Goal: Information Seeking & Learning: Learn about a topic

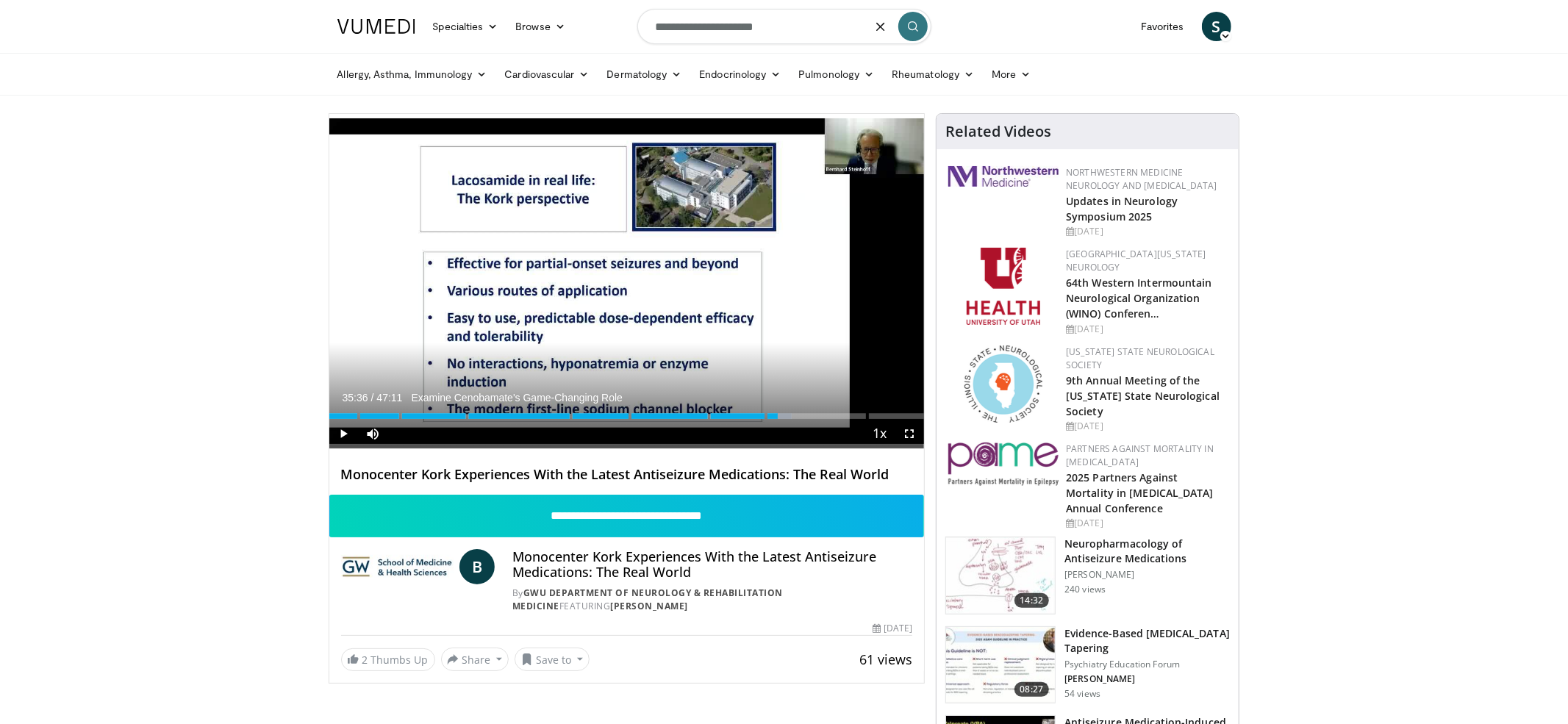
type input "**********"
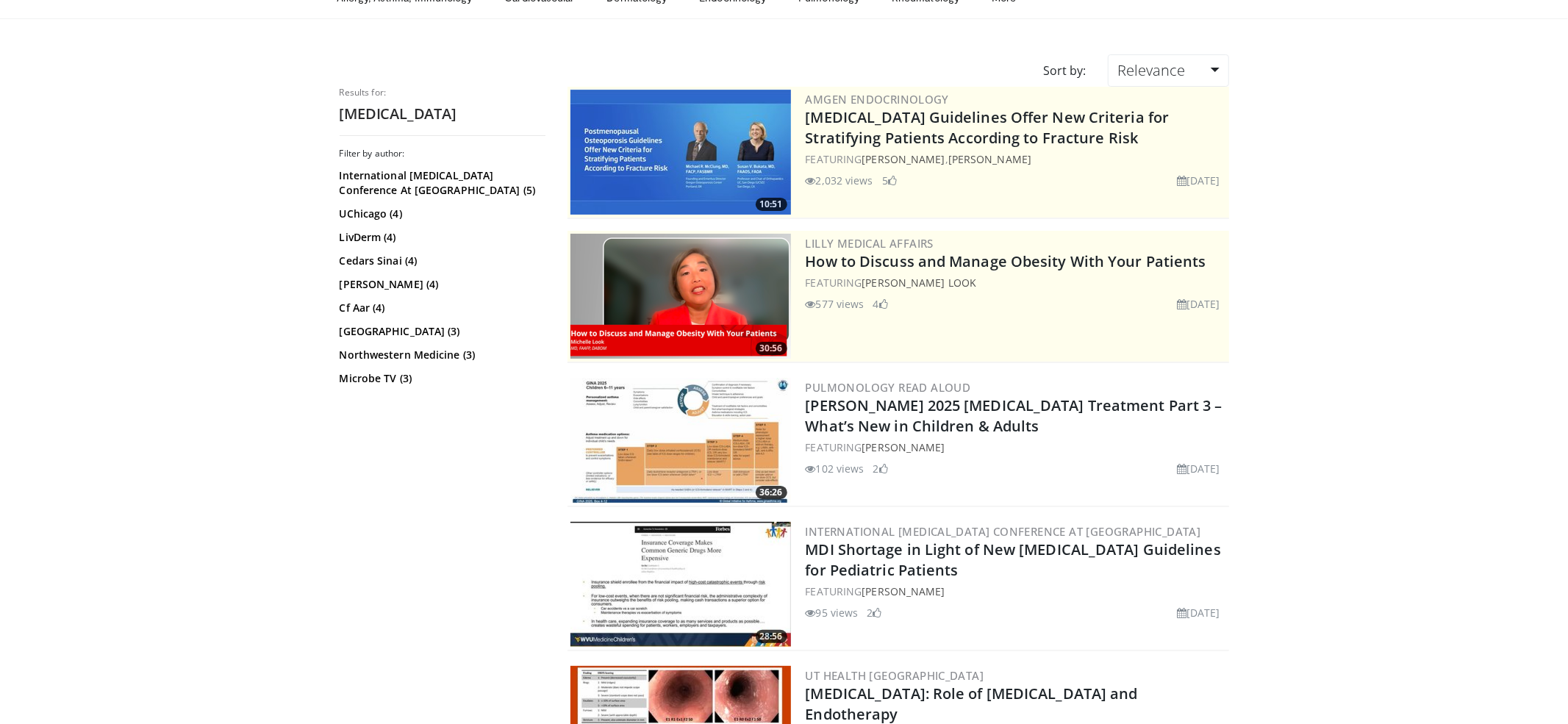
scroll to position [83, 0]
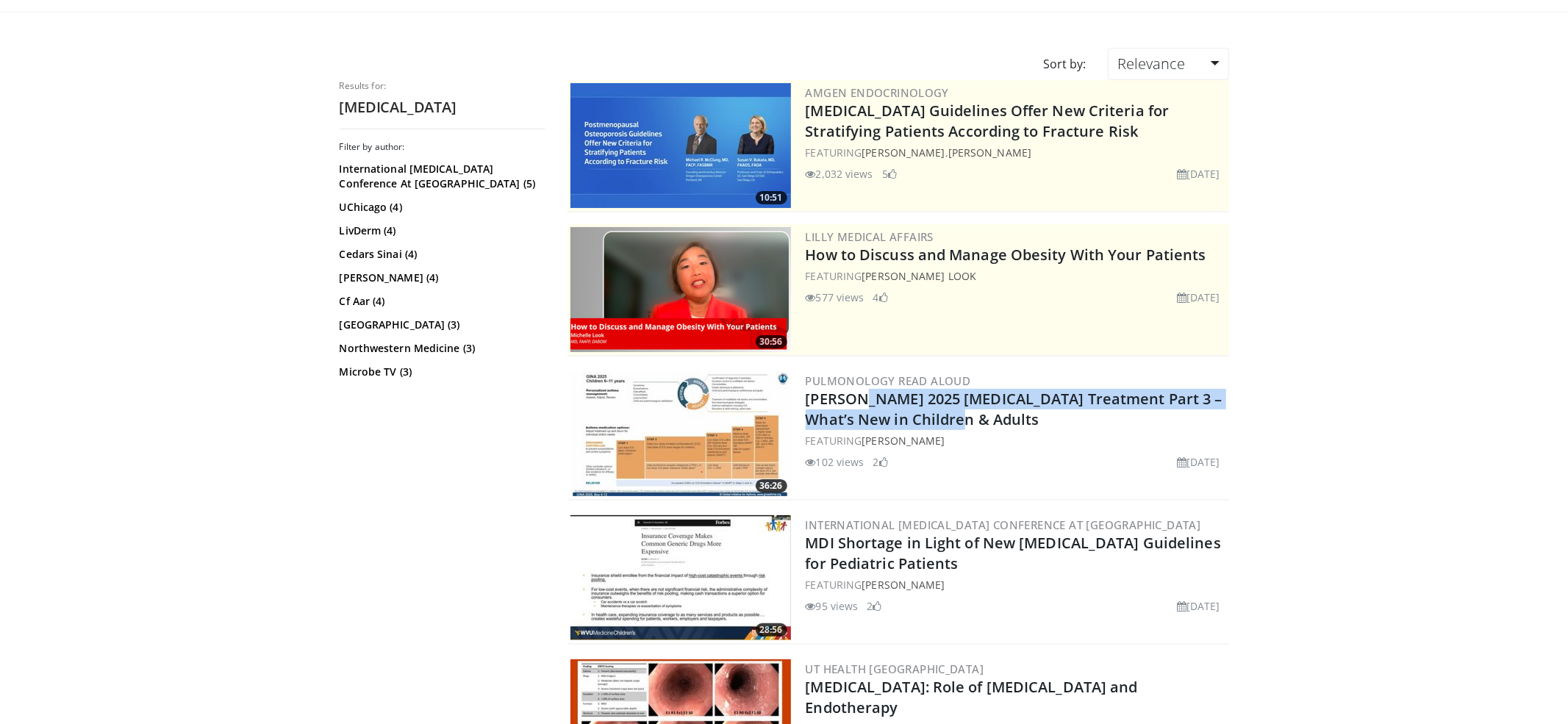
drag, startPoint x: 799, startPoint y: 398, endPoint x: 945, endPoint y: 415, distance: 147.0
click at [945, 415] on div "36:26 Pulmonology Read Aloud [PERSON_NAME] 2025 [MEDICAL_DATA] Treatment Part 3…" at bounding box center [897, 434] width 661 height 133
copy link "[PERSON_NAME] 2025 [MEDICAL_DATA] Treatment Part 3 – What’s New in Children & A…"
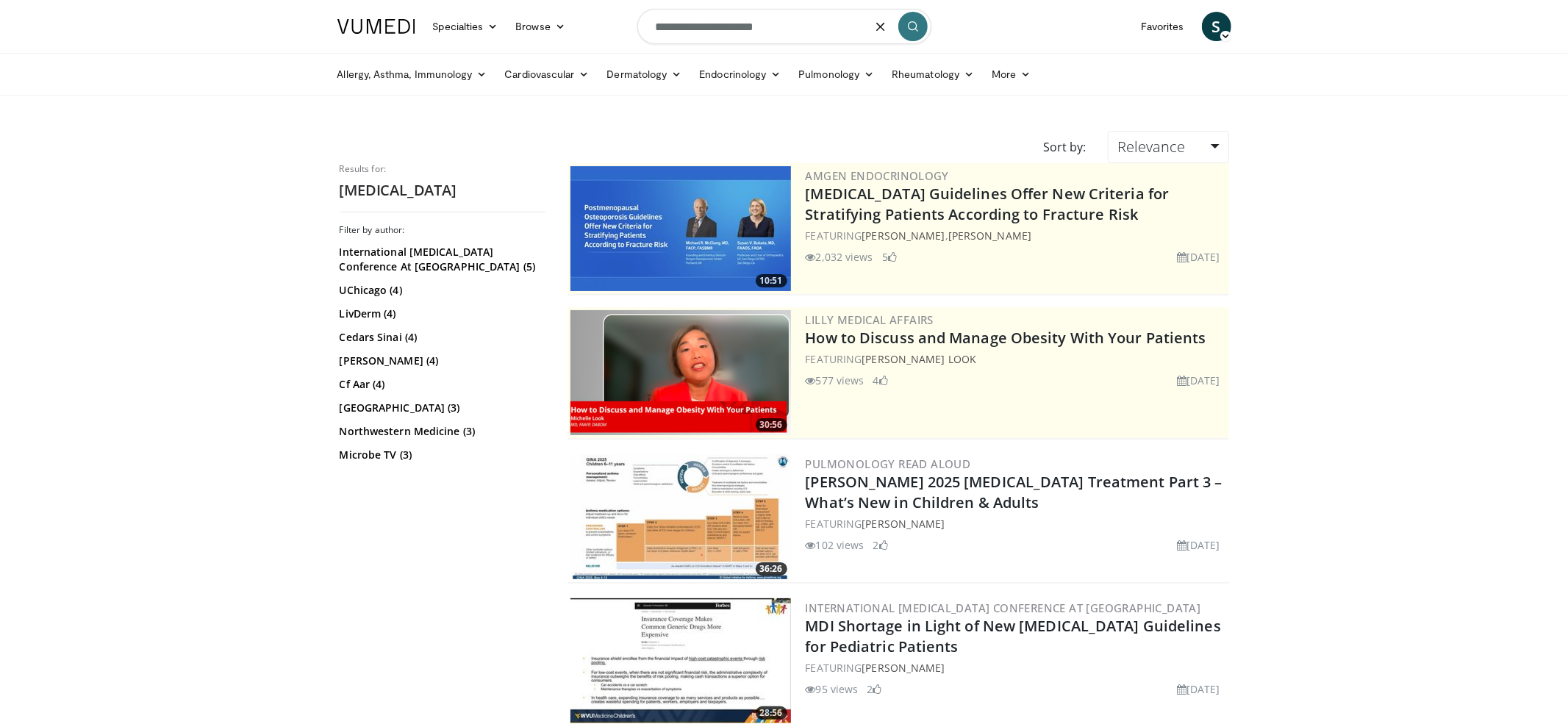
click at [677, 24] on input "**********" at bounding box center [784, 27] width 294 height 36
click at [663, 510] on img at bounding box center [680, 517] width 221 height 125
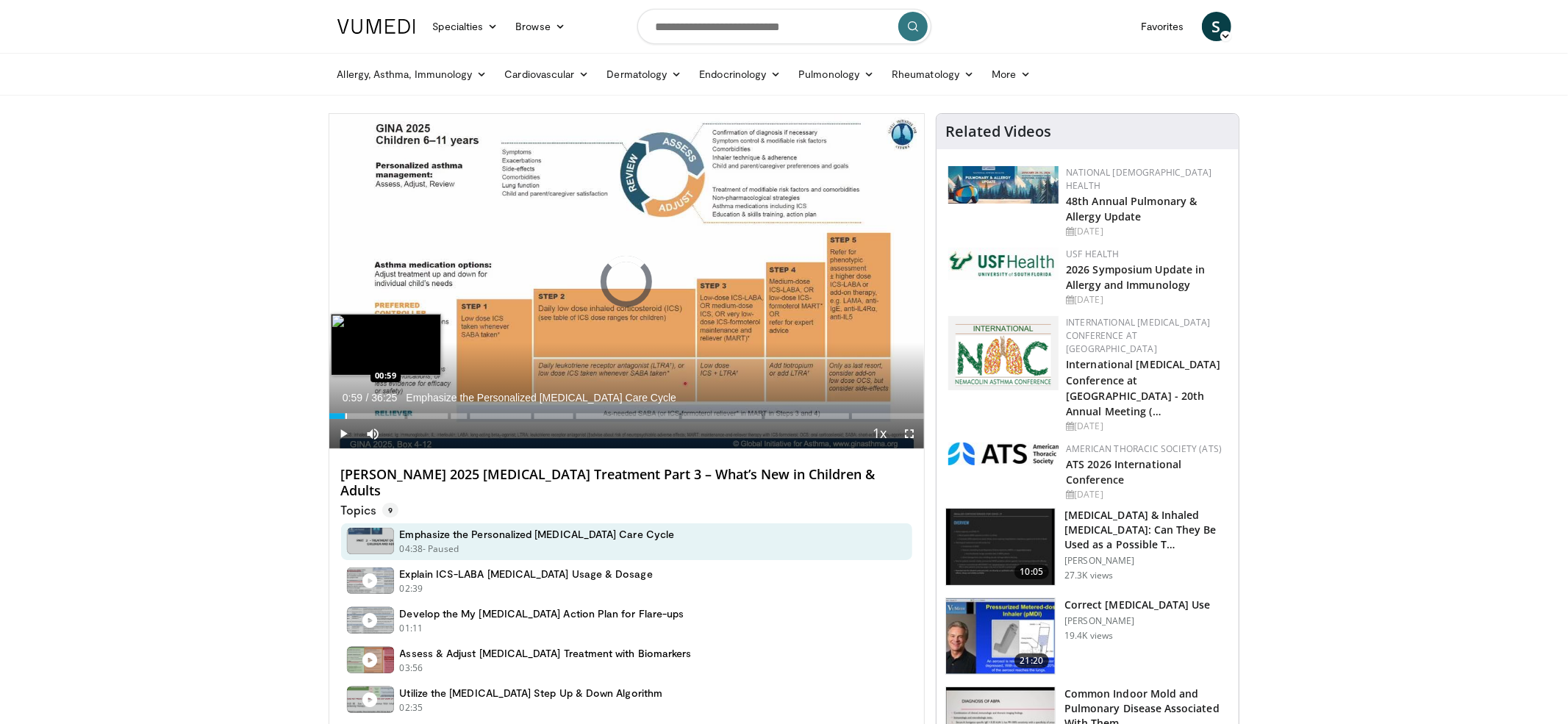
click at [345, 412] on div "Loaded : 1.37% 00:00 00:59" at bounding box center [627, 412] width 595 height 14
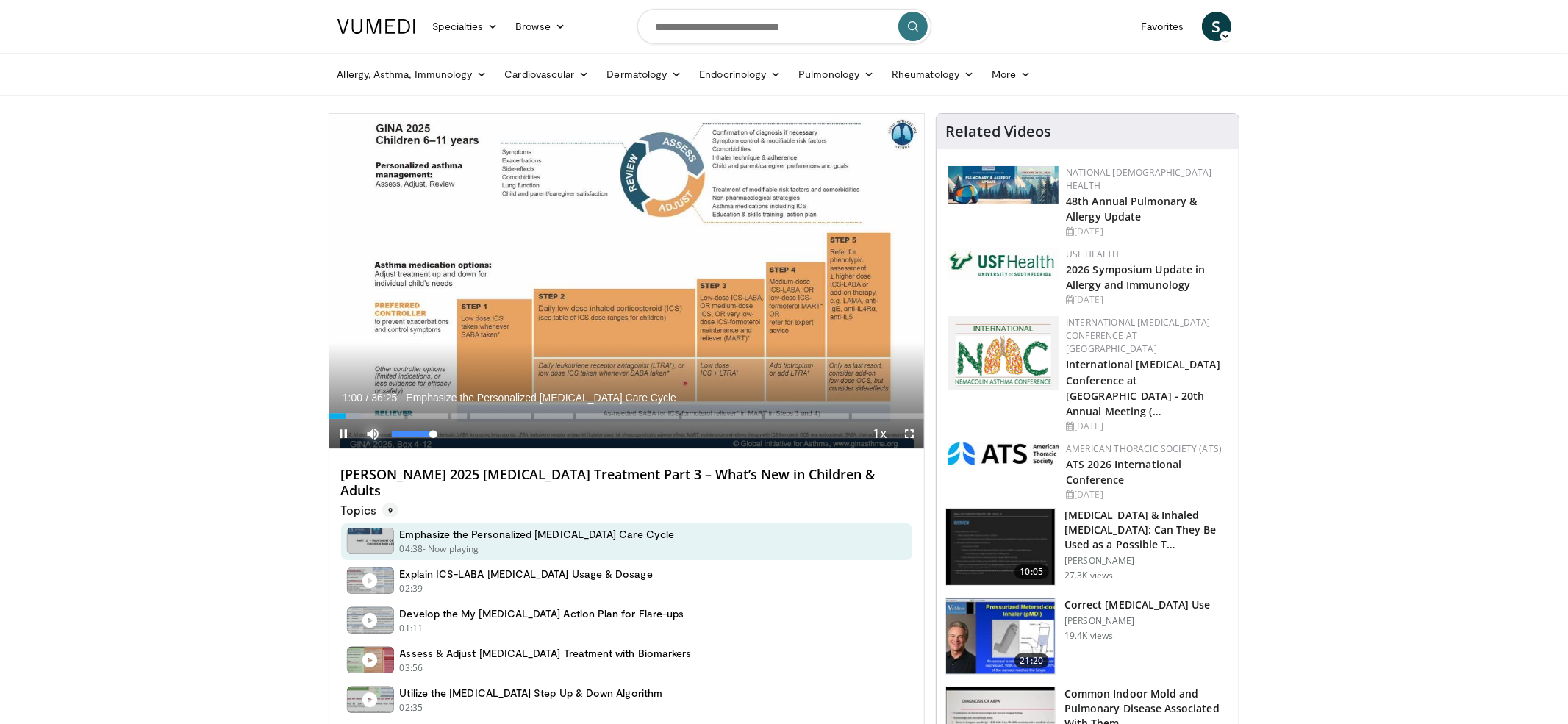
click at [375, 435] on span "Video Player" at bounding box center [373, 434] width 30 height 30
click at [360, 413] on div "Loaded : 5.94% 01:01" at bounding box center [627, 416] width 595 height 6
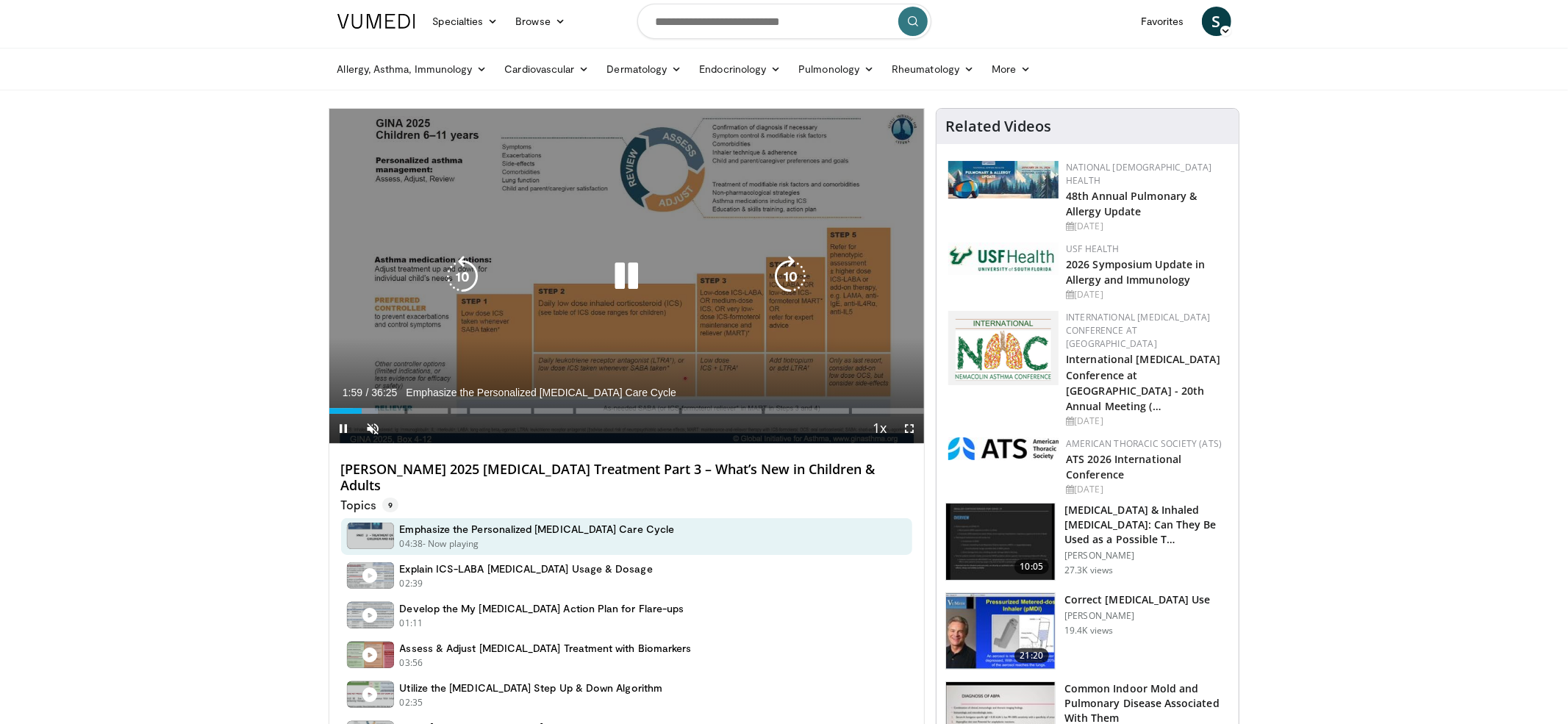
click at [539, 325] on div "10 seconds Tap to unmute" at bounding box center [627, 276] width 595 height 335
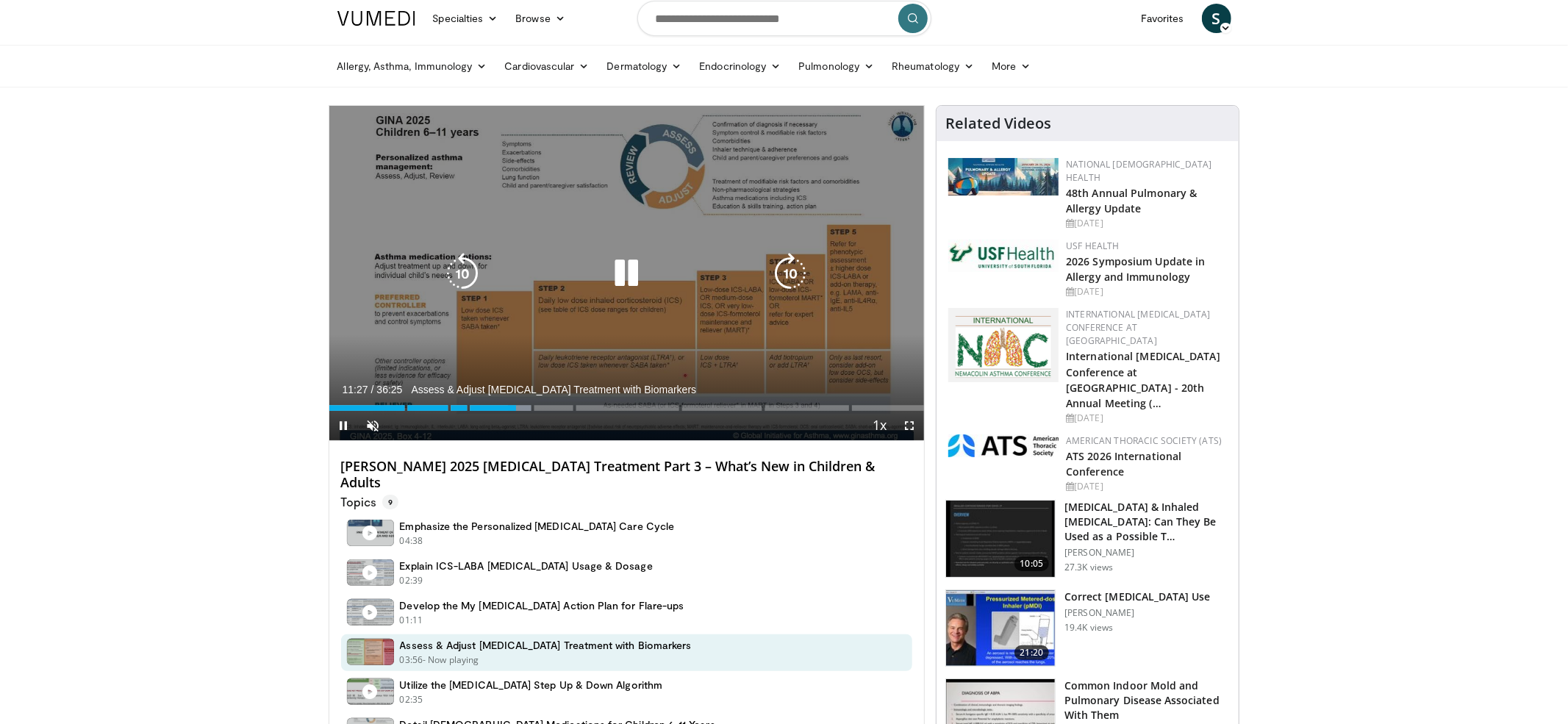
click at [631, 264] on icon "Video Player" at bounding box center [626, 274] width 41 height 41
click at [630, 265] on icon "Video Player" at bounding box center [626, 274] width 41 height 41
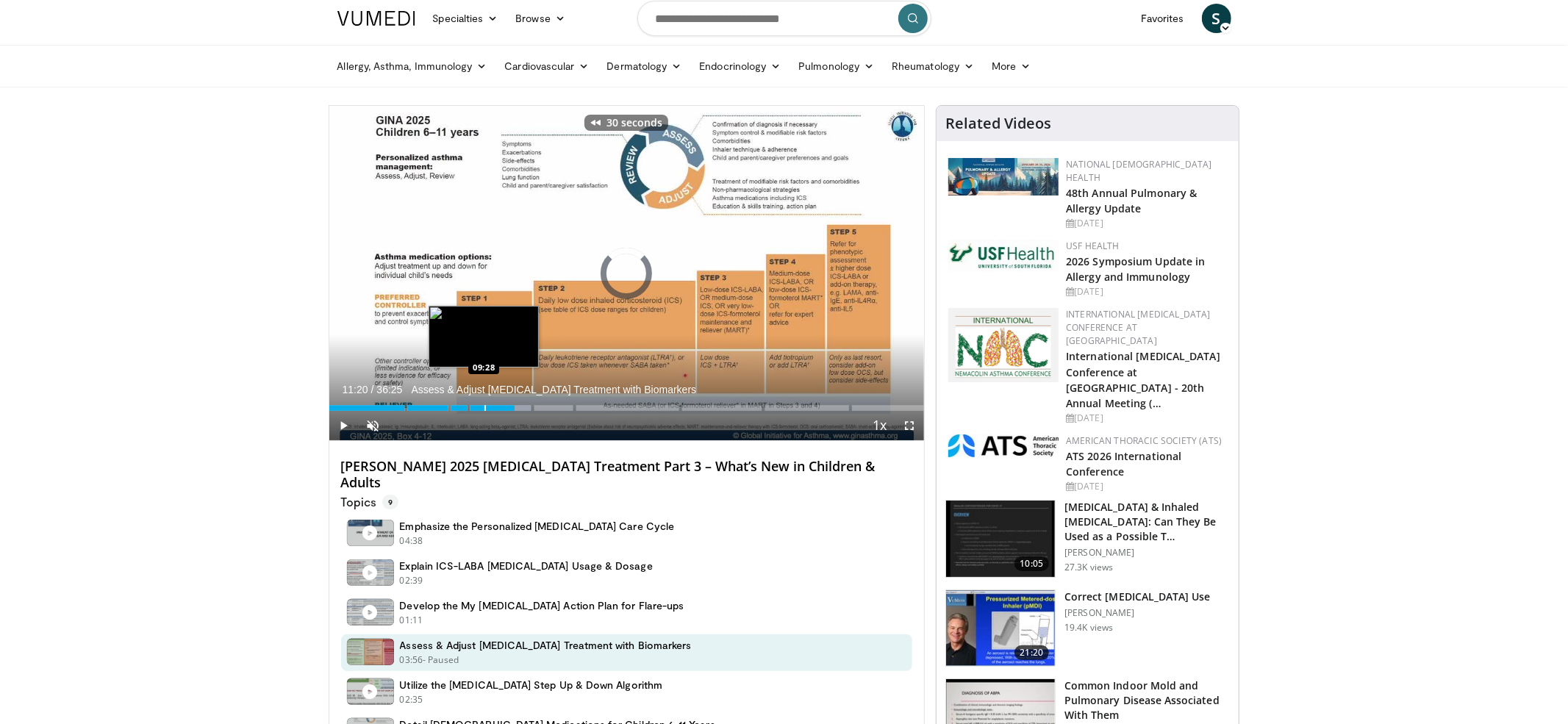
click at [483, 403] on div "Loaded : 33.90% 11:20 09:28" at bounding box center [627, 403] width 595 height 14
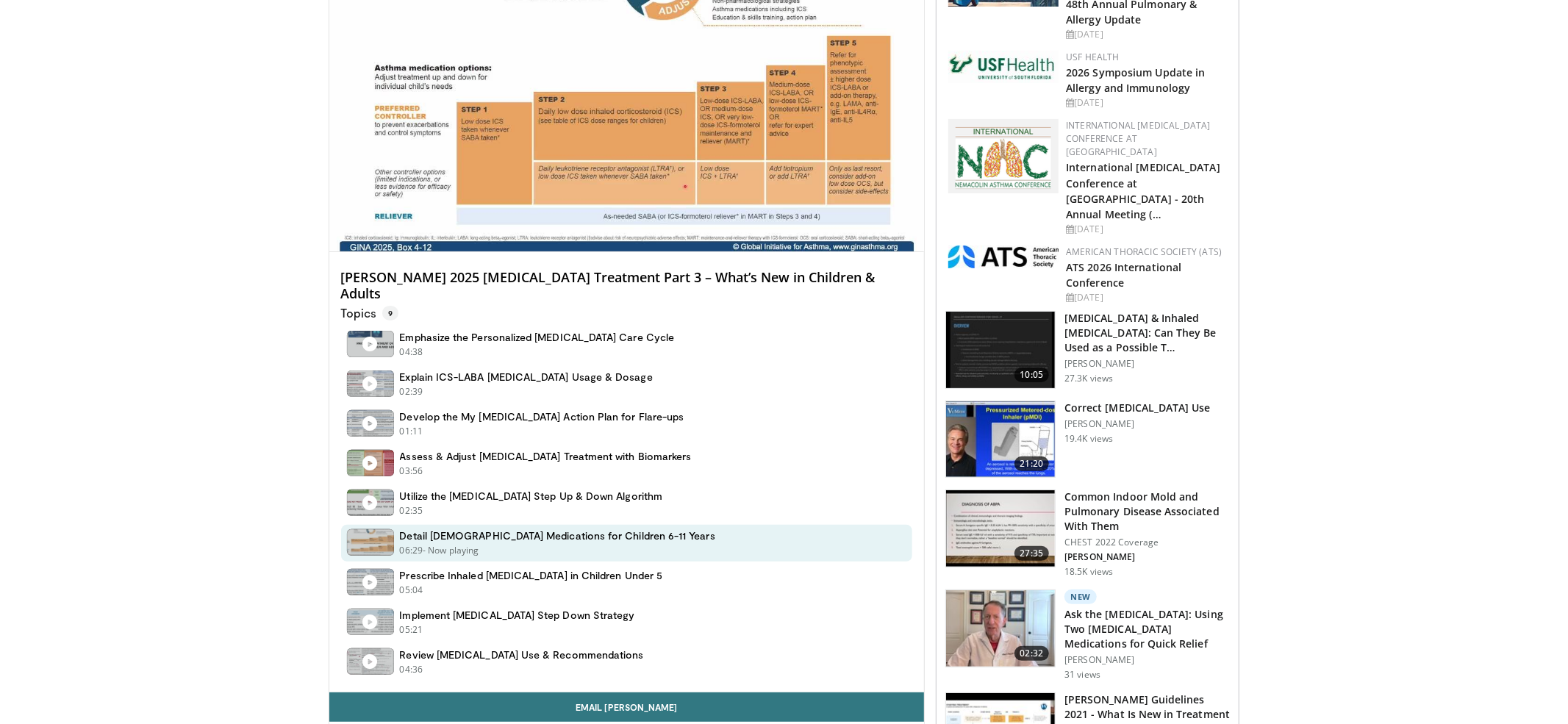
scroll to position [207, 0]
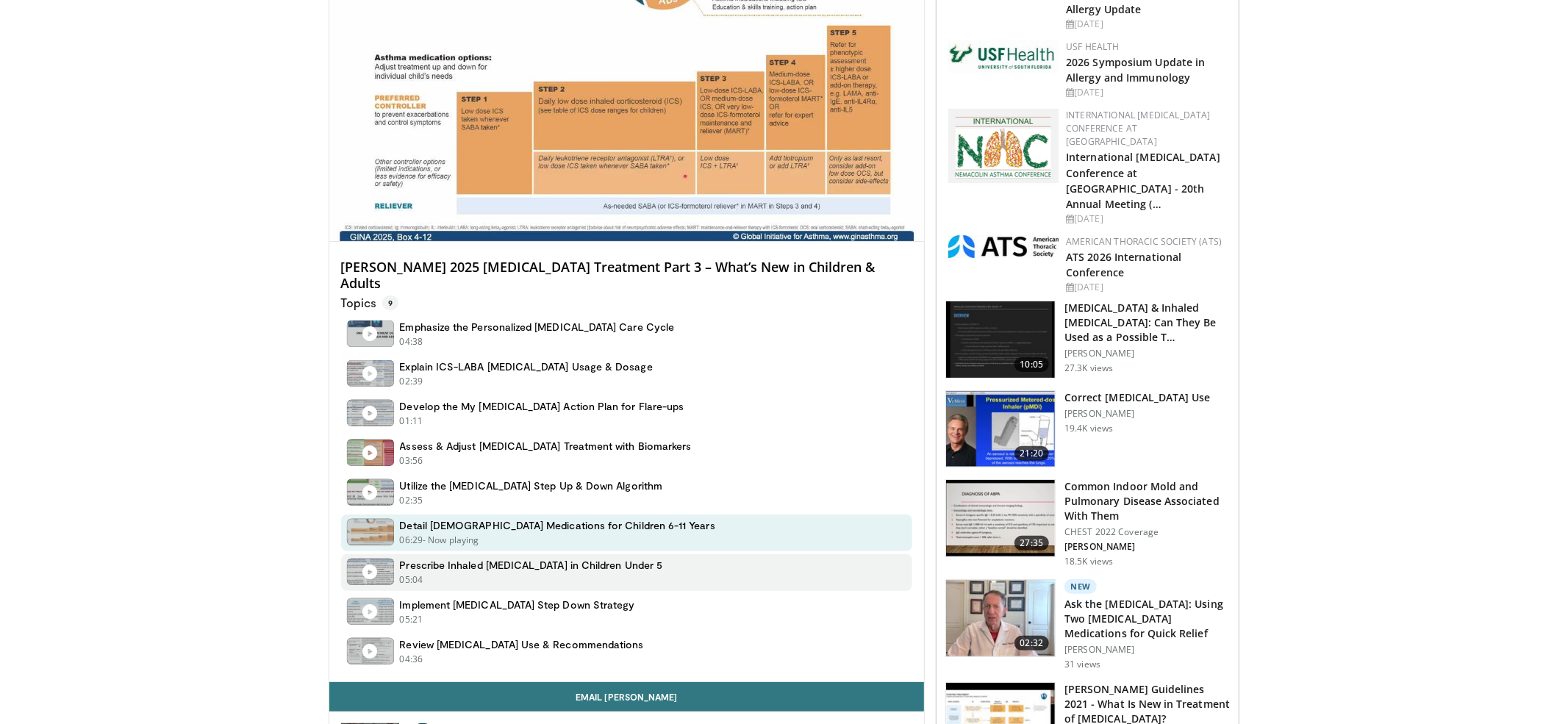
click at [506, 558] on h4 "Prescribe Inhaled Corticosteroids in Children Under 5" at bounding box center [531, 565] width 263 height 13
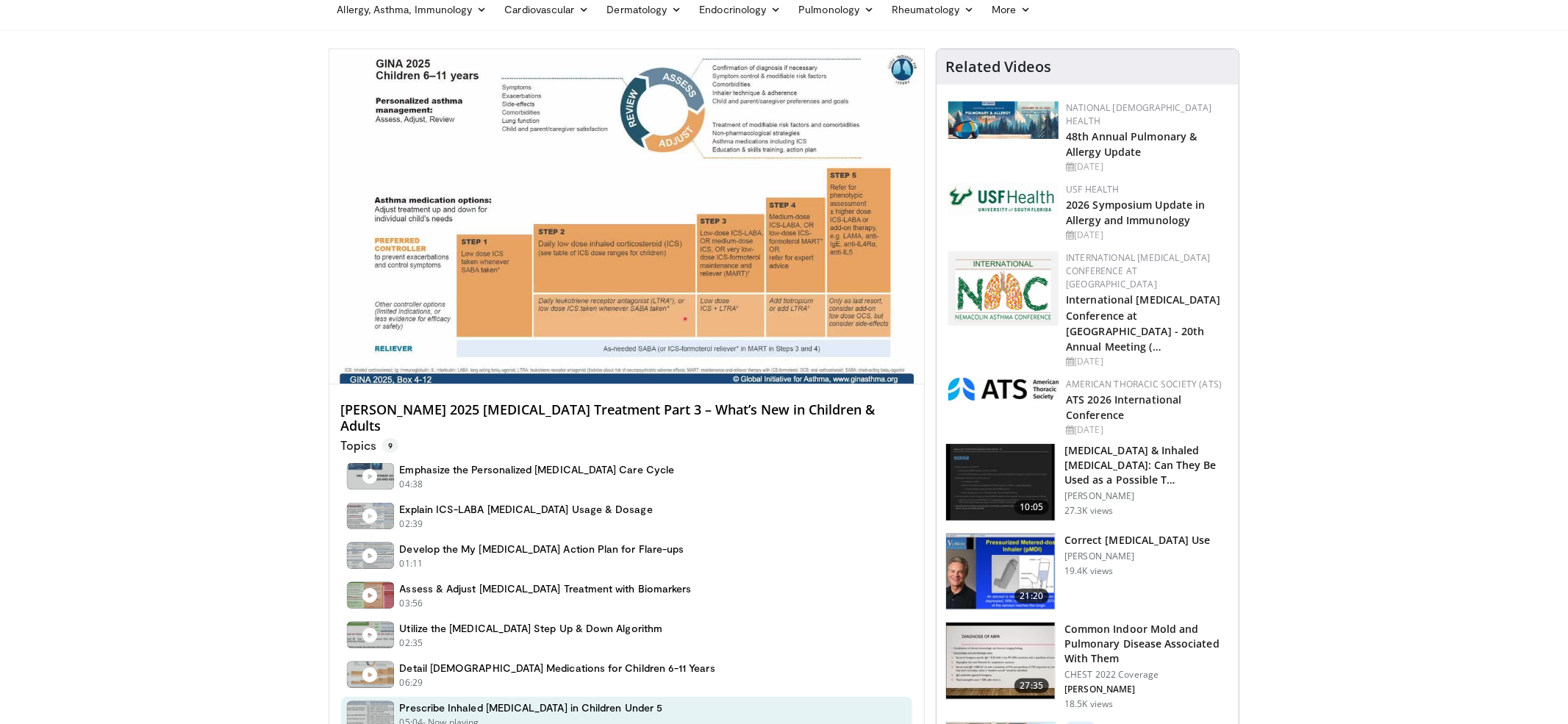
scroll to position [0, 0]
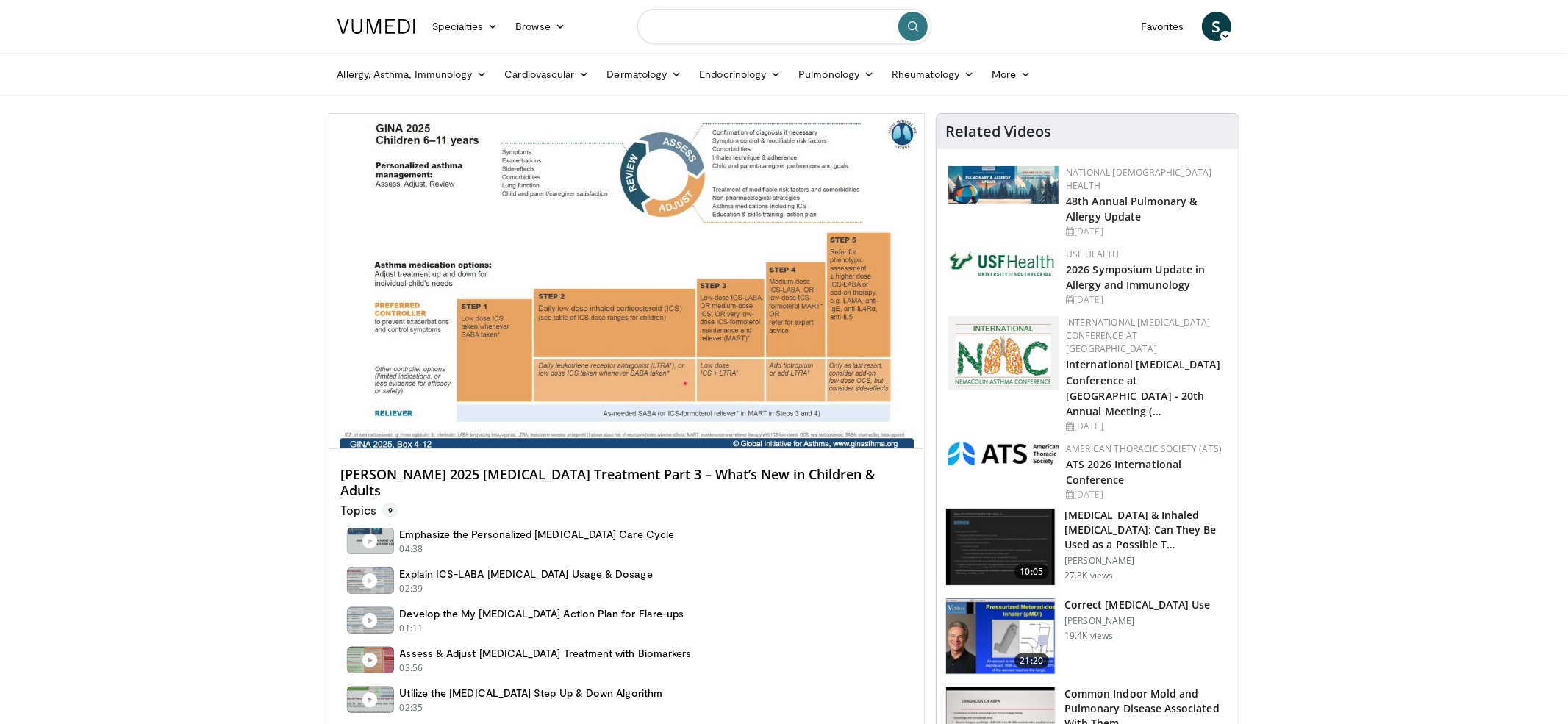
click at [709, 28] on input "Search topics, interventions" at bounding box center [784, 27] width 294 height 36
paste input "******"
type input "******"
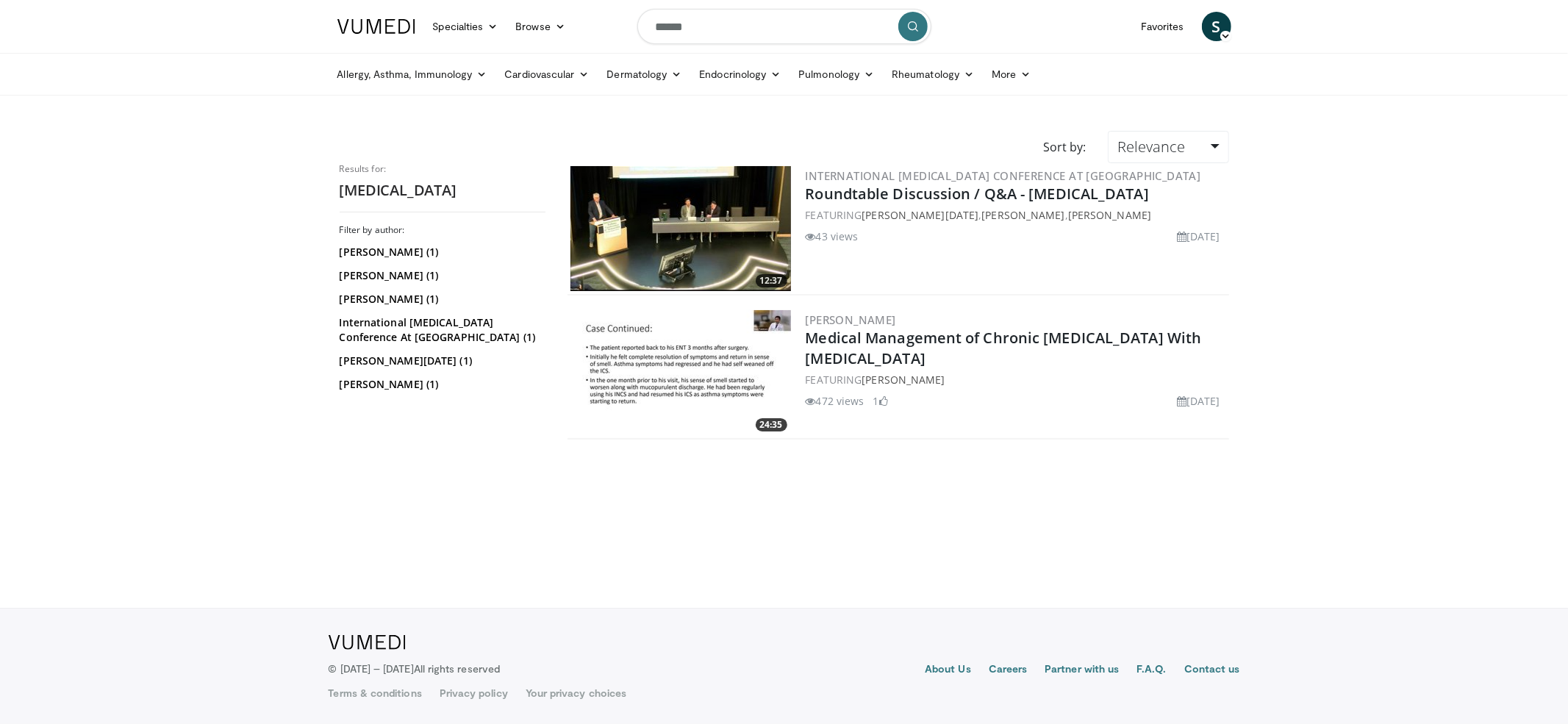
click at [677, 222] on img at bounding box center [680, 228] width 221 height 125
click at [725, 19] on input "******" at bounding box center [784, 27] width 294 height 36
paste input "**********"
type input "**********"
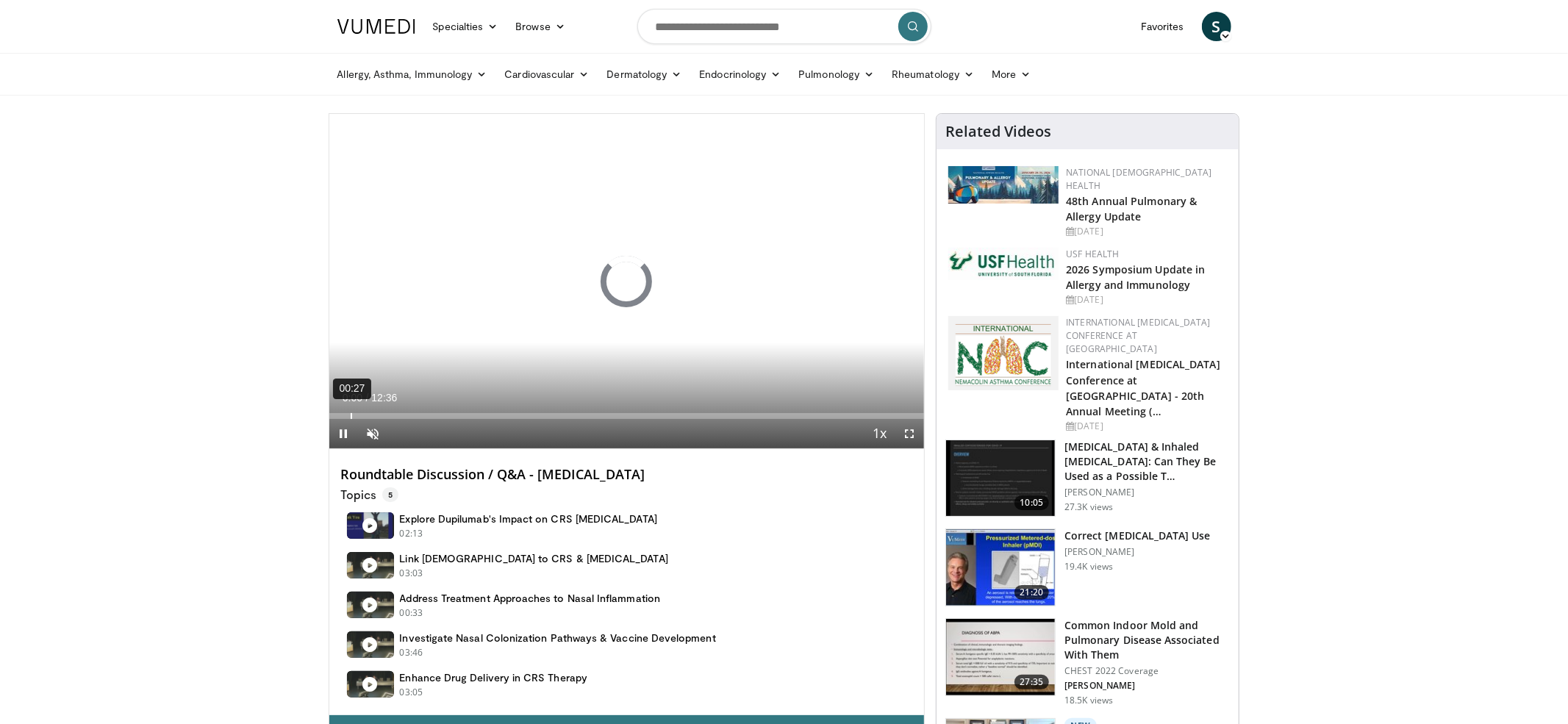
click at [351, 414] on div "00:27" at bounding box center [352, 416] width 1 height 6
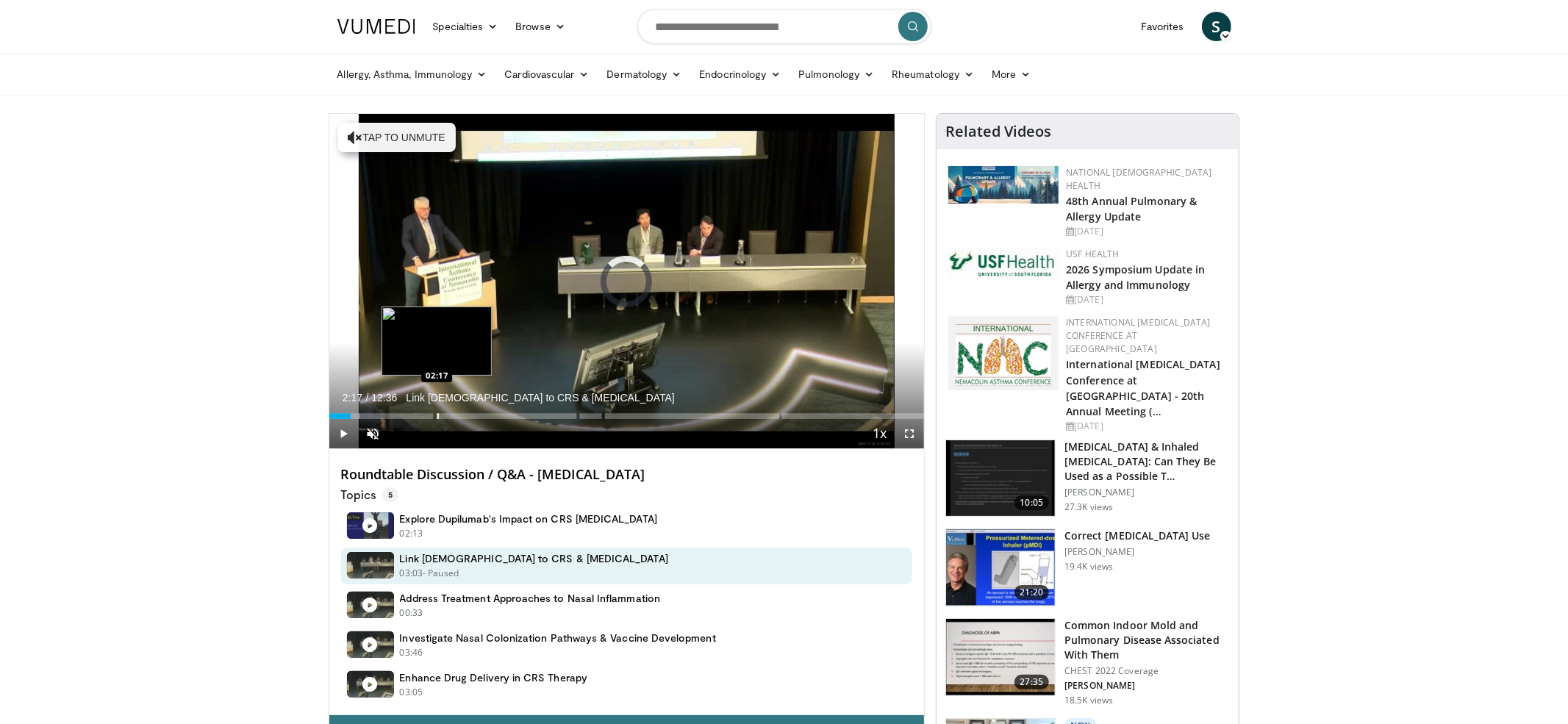
click at [438, 413] on div "Progress Bar" at bounding box center [438, 416] width 1 height 6
click at [469, 415] on div "Progress Bar" at bounding box center [469, 416] width 1 height 6
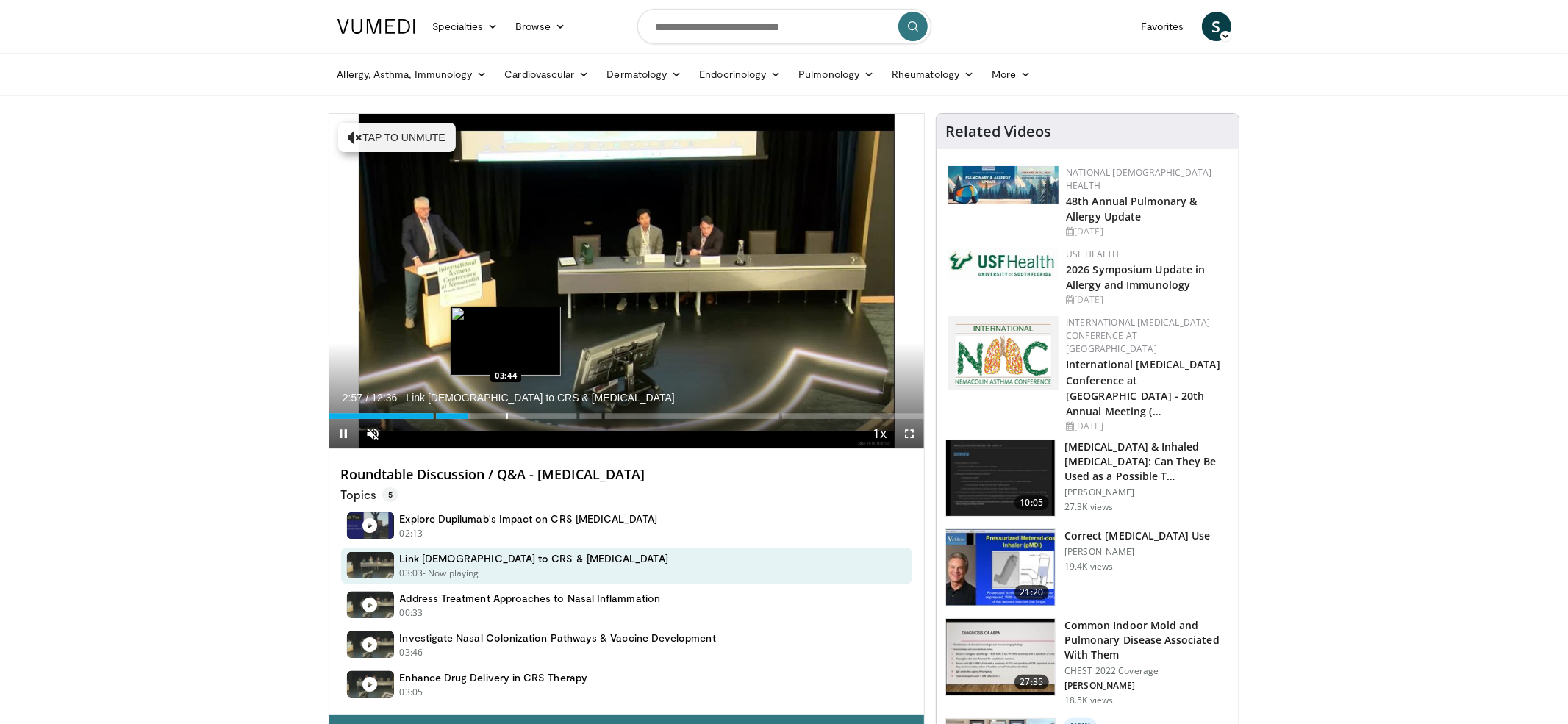
click at [506, 415] on div "Progress Bar" at bounding box center [507, 416] width 1 height 6
click at [564, 415] on div "Progress Bar" at bounding box center [565, 416] width 1 height 6
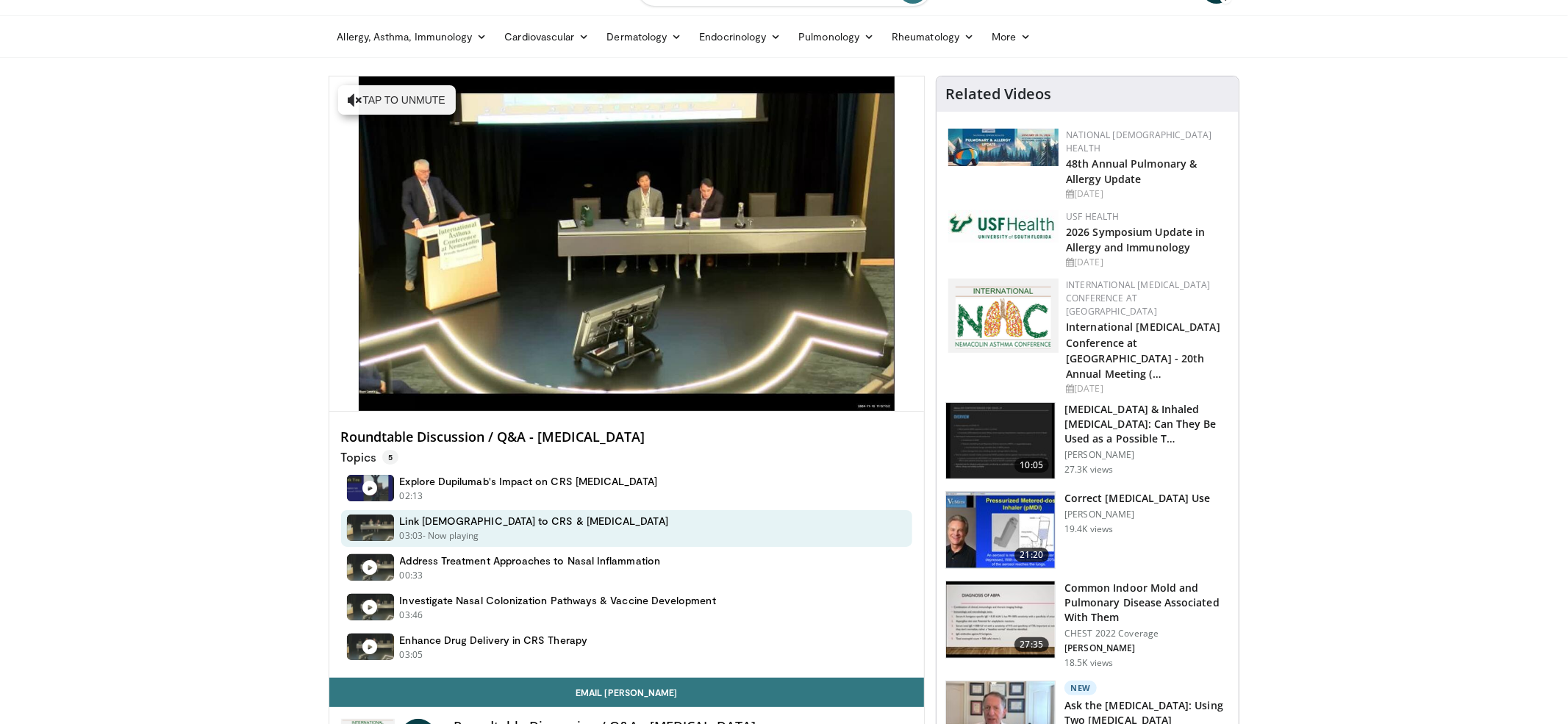
scroll to position [41, 0]
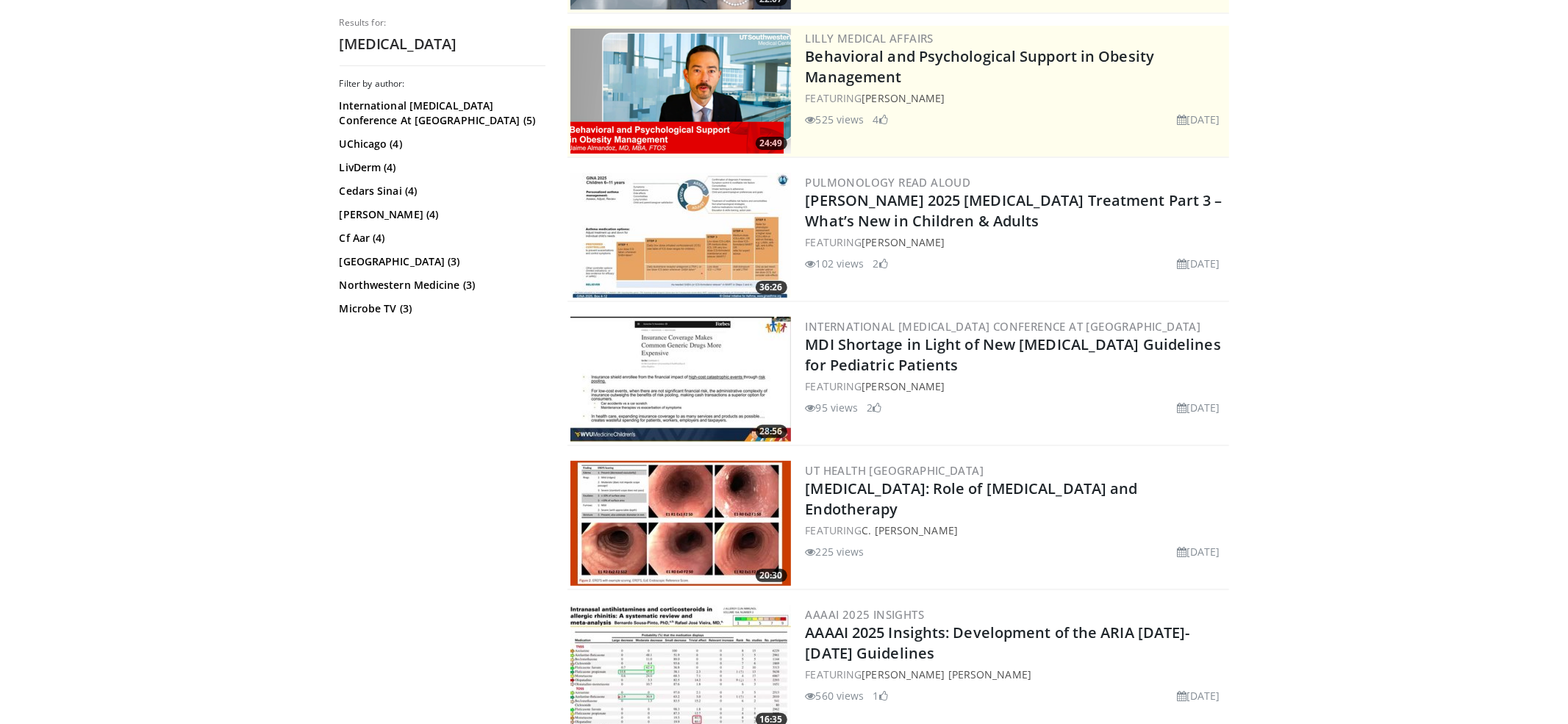
scroll to position [301, 0]
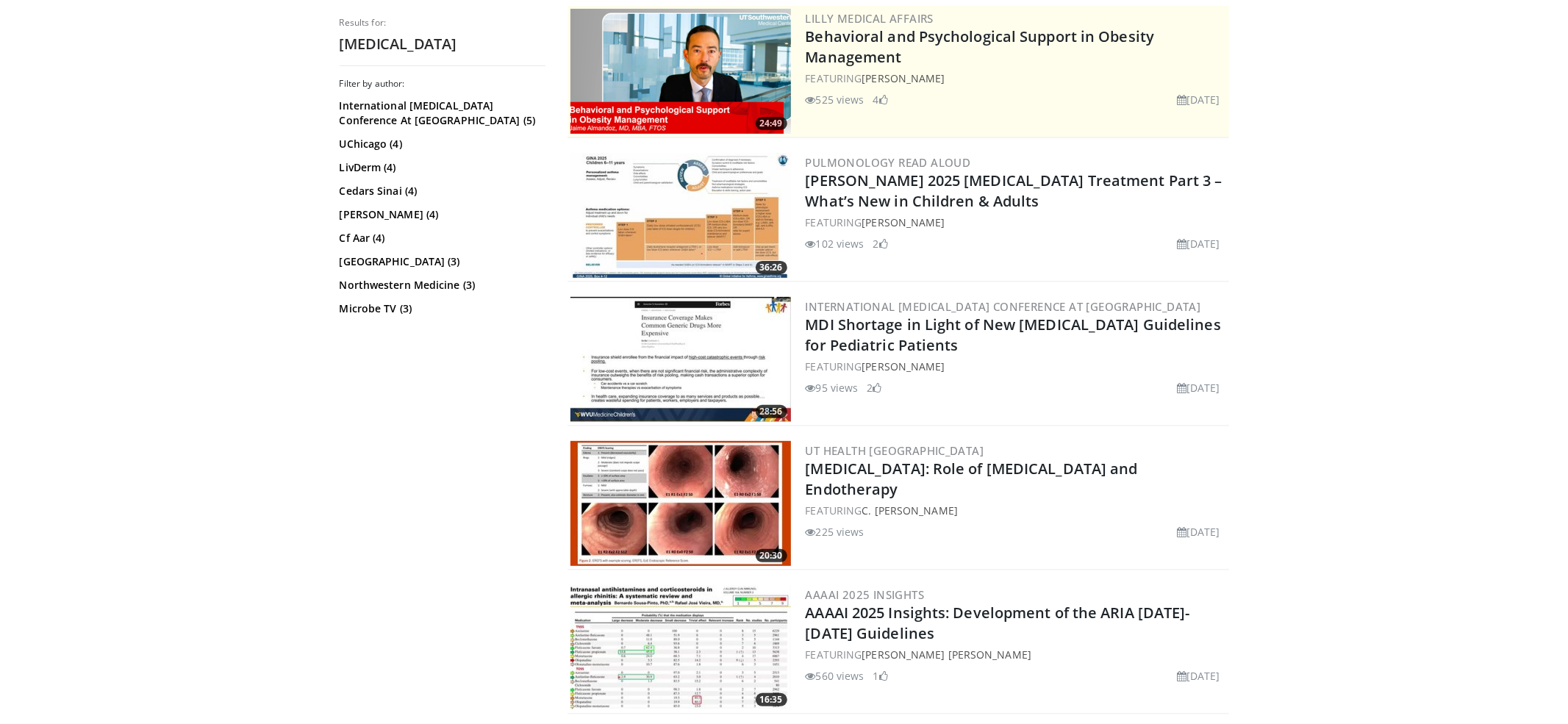
click at [647, 331] on img at bounding box center [680, 359] width 221 height 125
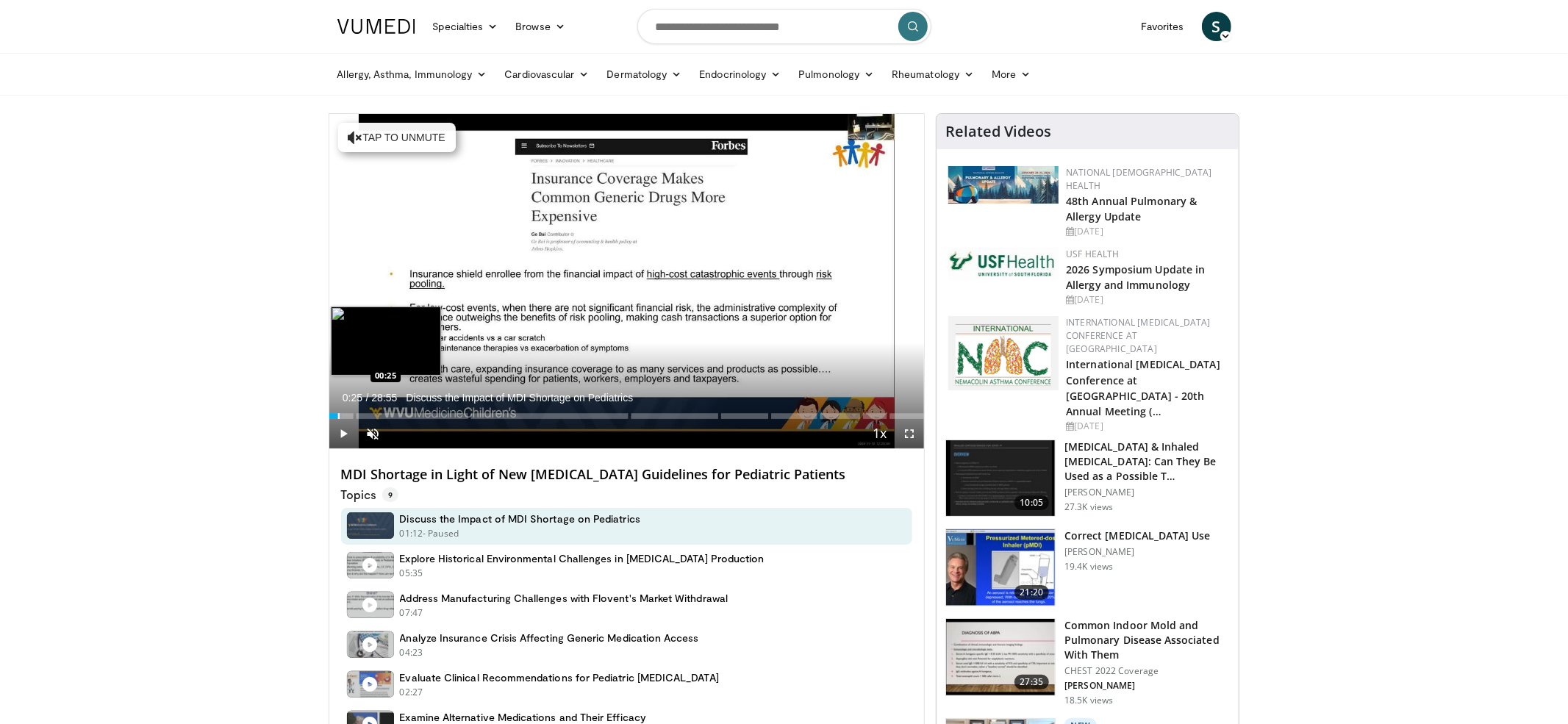
click at [338, 413] on div "Progress Bar" at bounding box center [339, 416] width 1 height 6
click at [349, 414] on div "Progress Bar" at bounding box center [350, 416] width 1 height 6
click at [358, 413] on div "Progress Bar" at bounding box center [358, 416] width 1 height 6
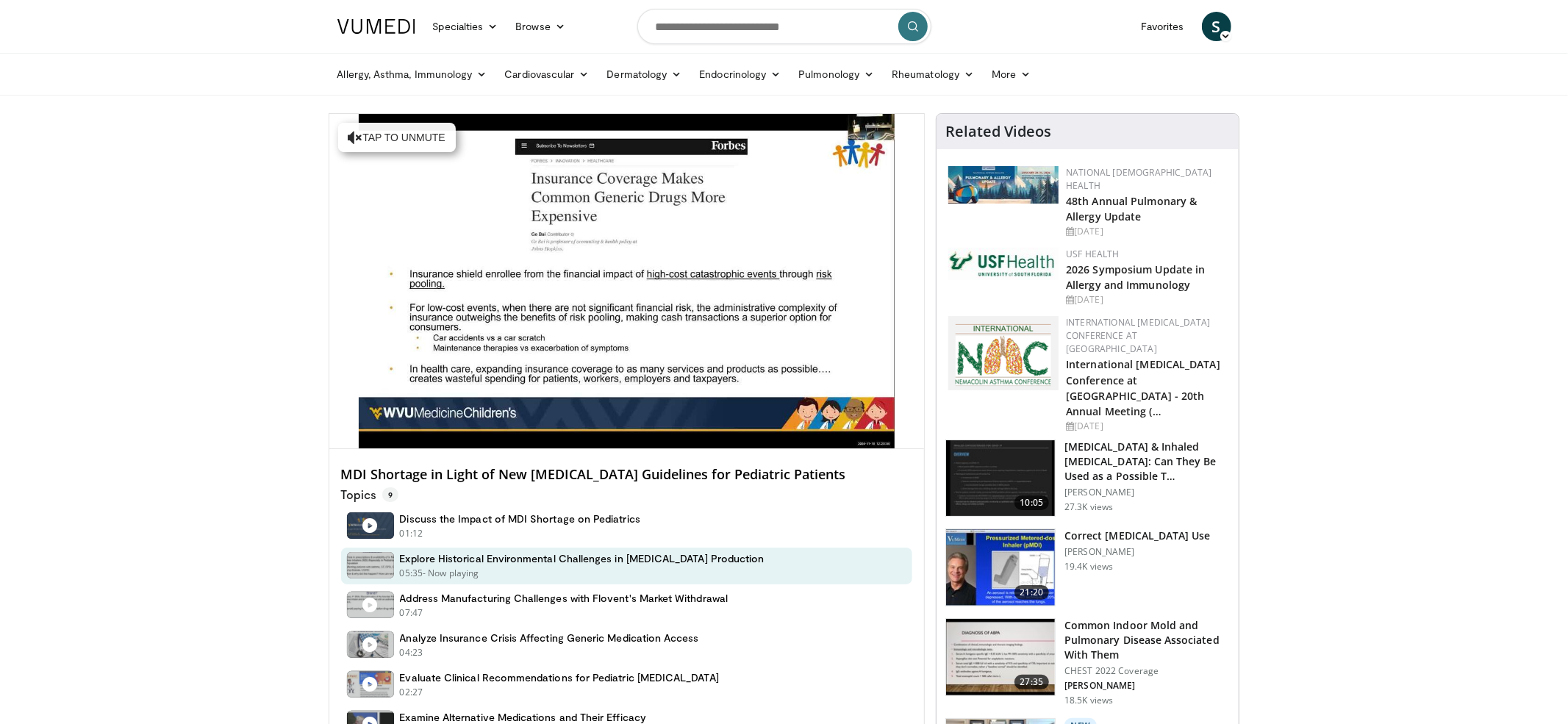
click at [366, 413] on video-js "**********" at bounding box center [627, 281] width 595 height 335
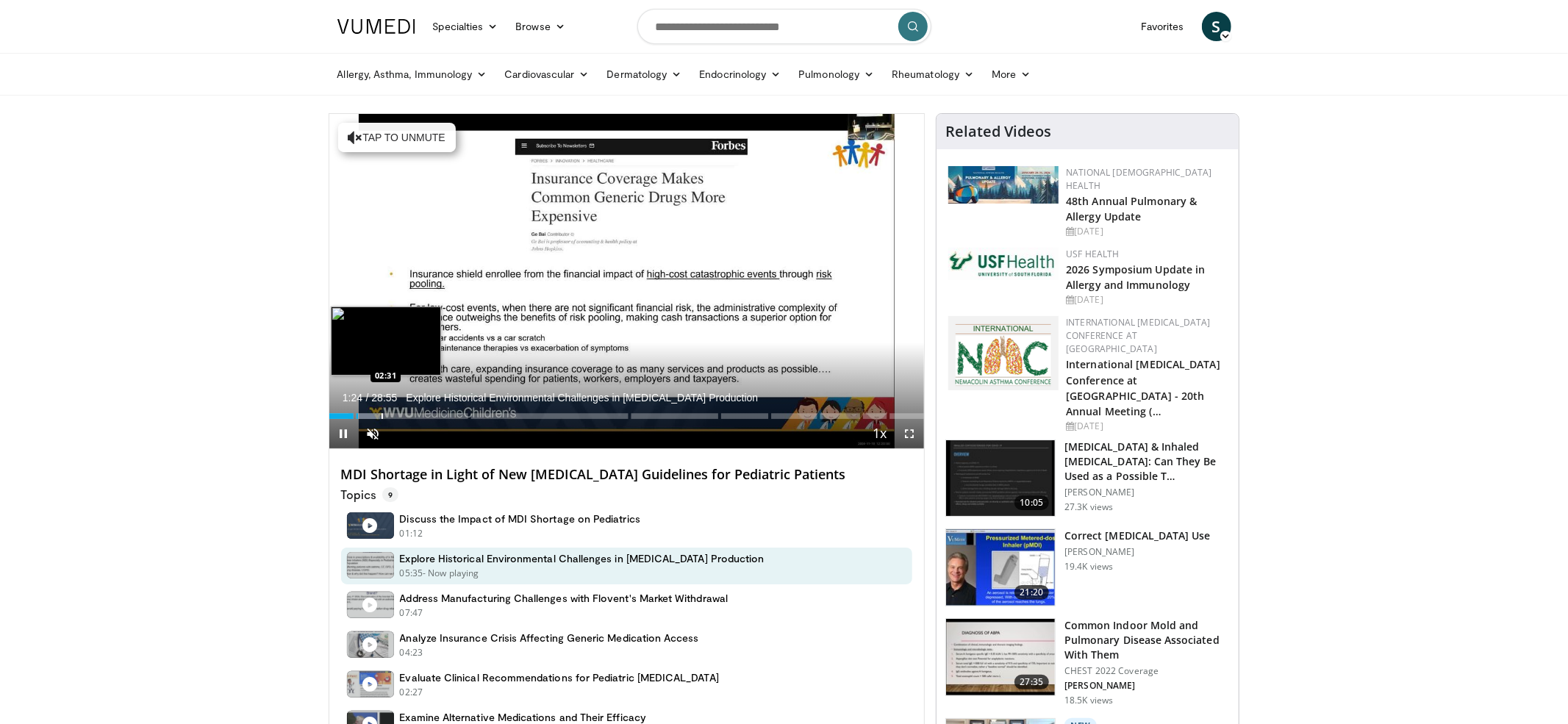
click at [381, 413] on div "Progress Bar" at bounding box center [382, 416] width 1 height 6
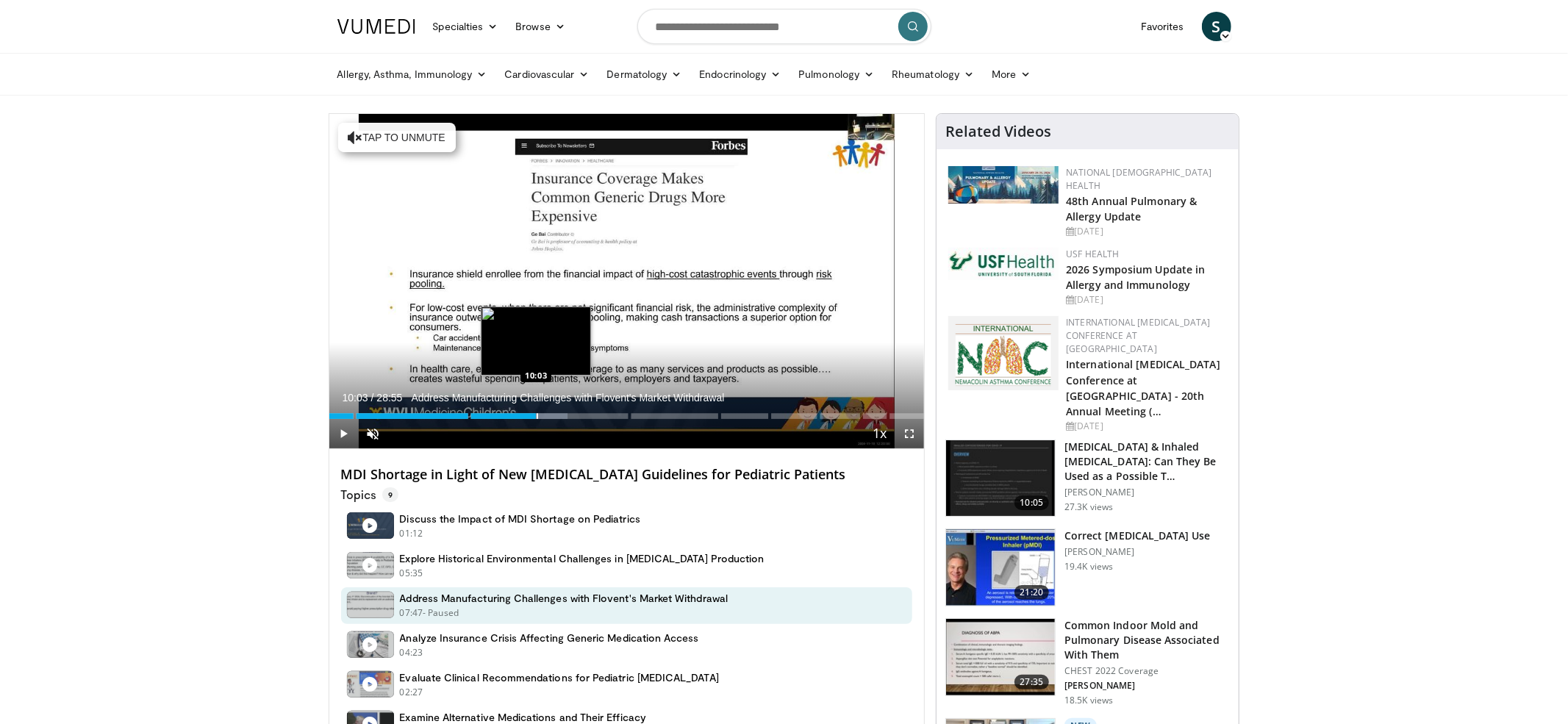
click at [537, 416] on div "Progress Bar" at bounding box center [537, 416] width 1 height 6
click at [550, 419] on div "Current Time 10:08 / Duration 28:55 Address Manufacturing Challenges with Flove…" at bounding box center [627, 434] width 595 height 30
click at [556, 416] on div "Progress Bar" at bounding box center [557, 416] width 1 height 6
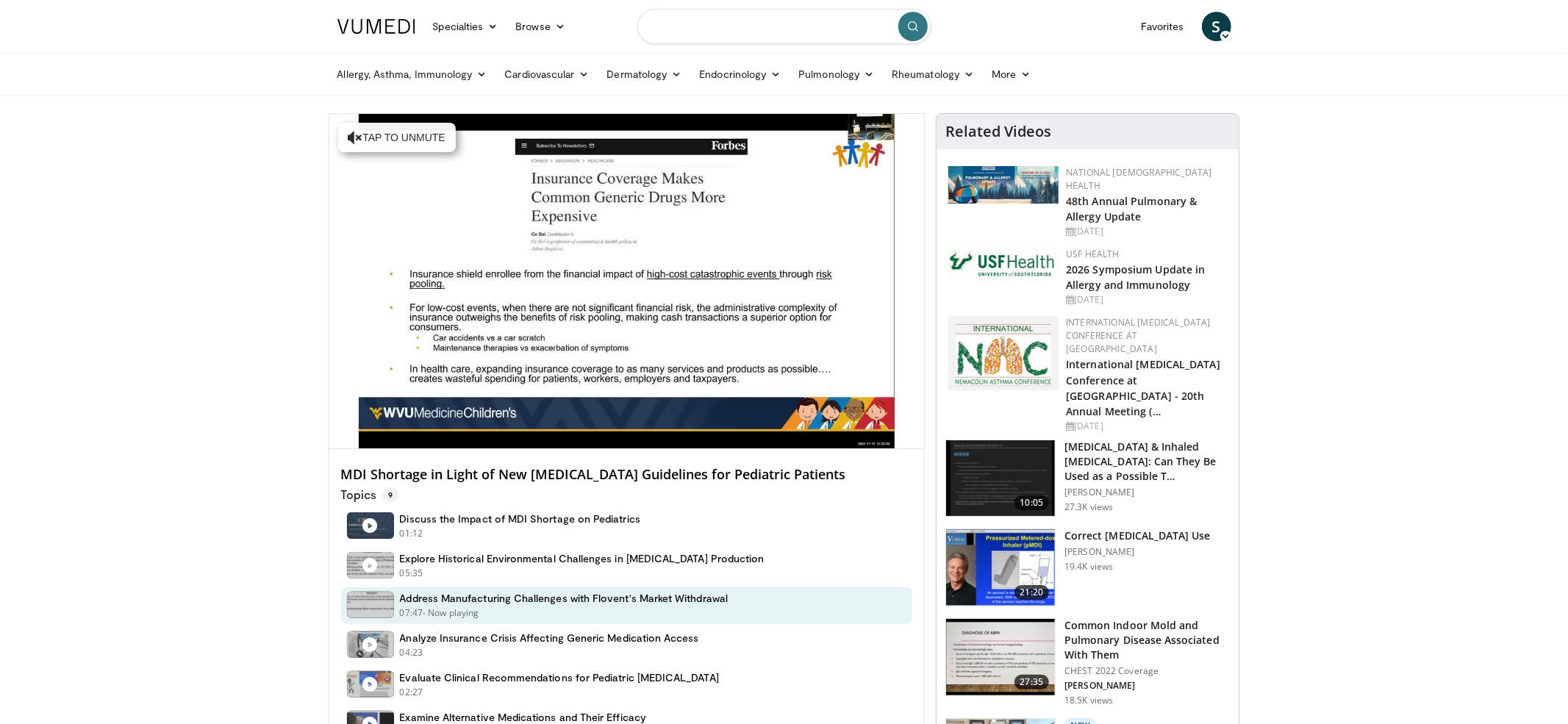
click at [728, 29] on input "Search topics, interventions" at bounding box center [784, 27] width 294 height 36
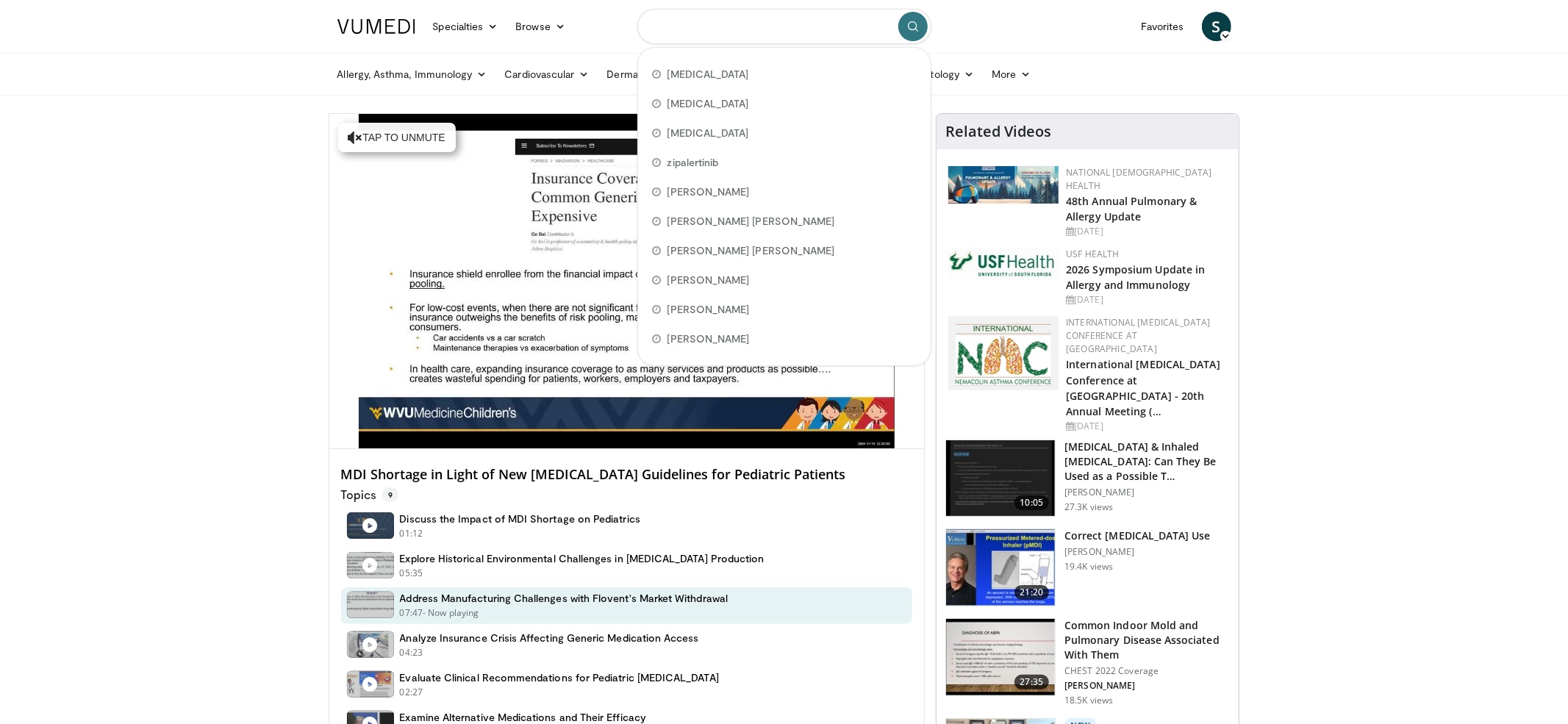
paste input "**********"
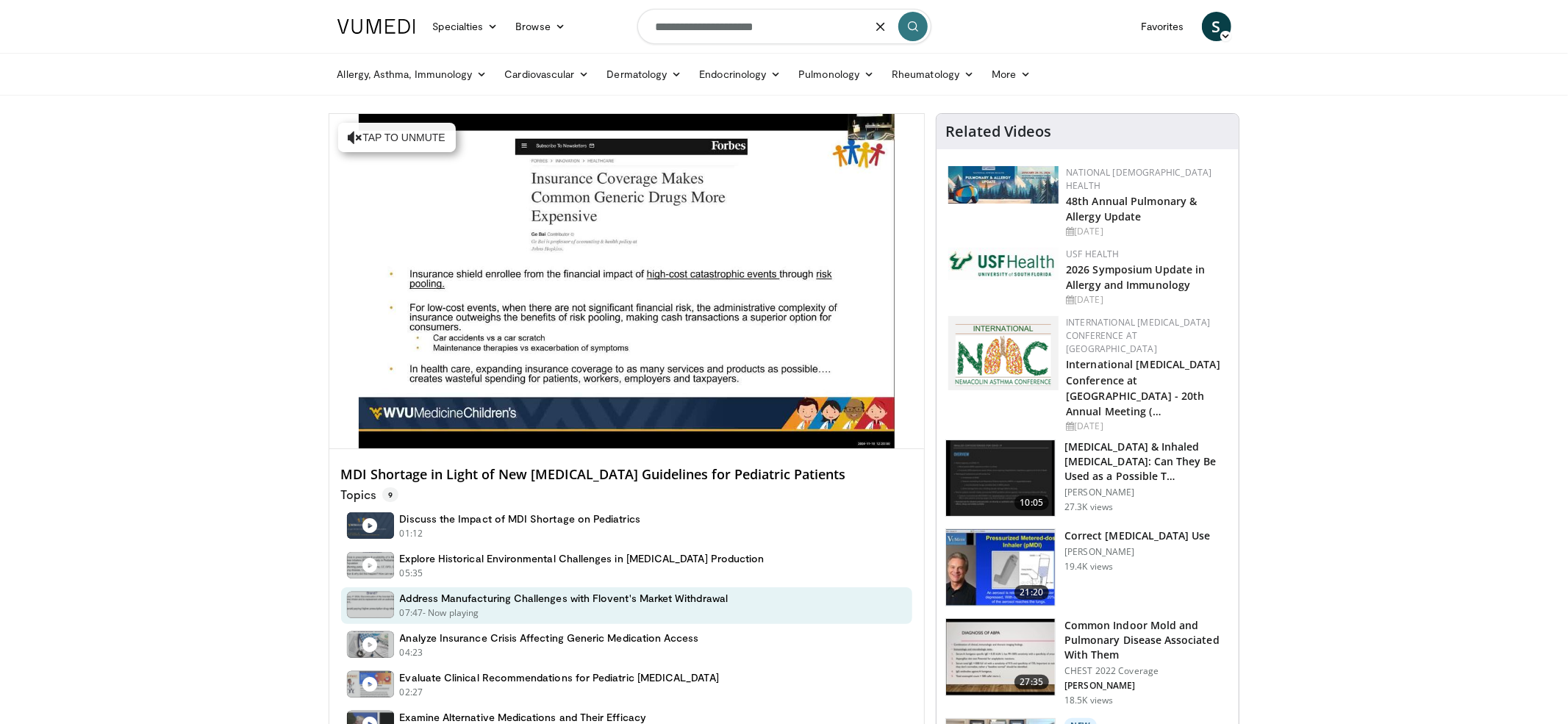
type input "**********"
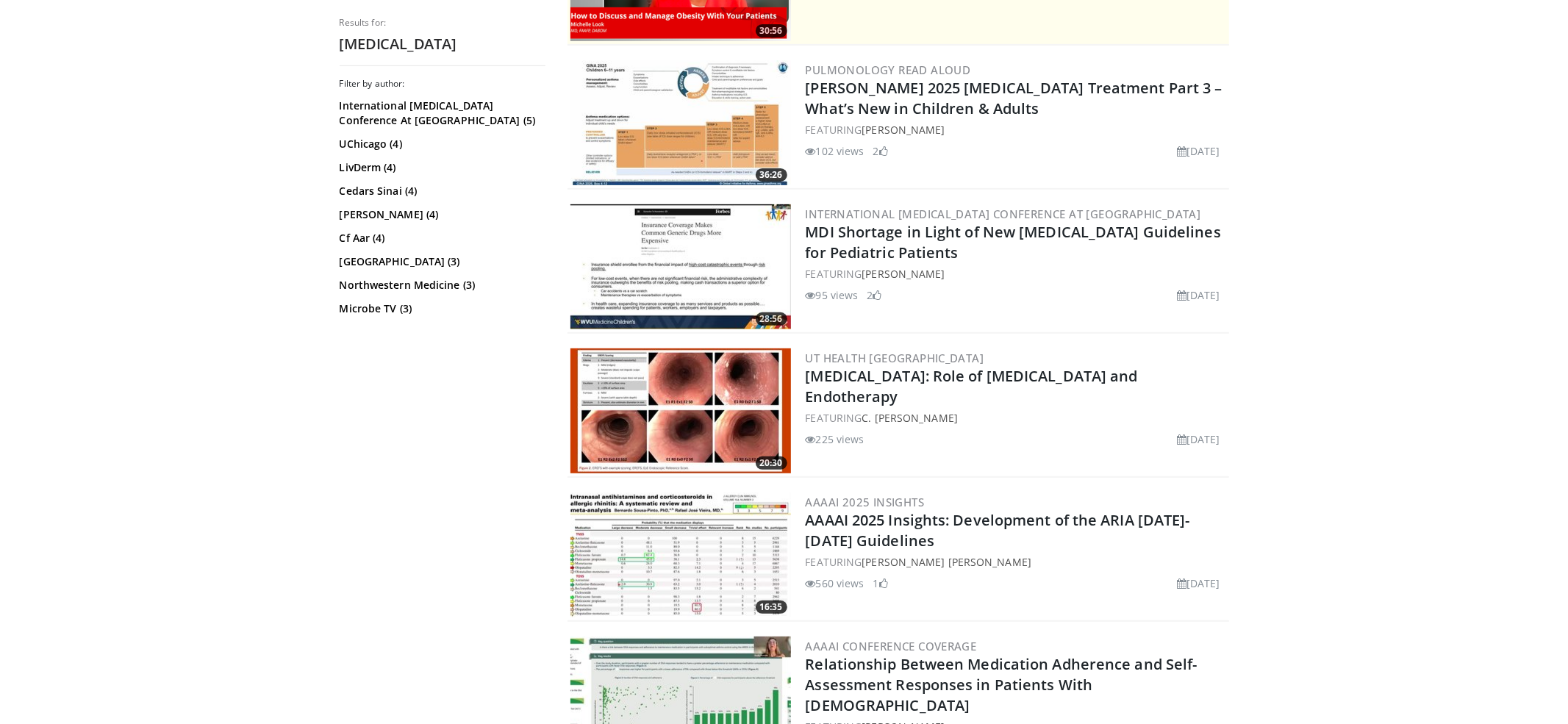
scroll to position [440, 0]
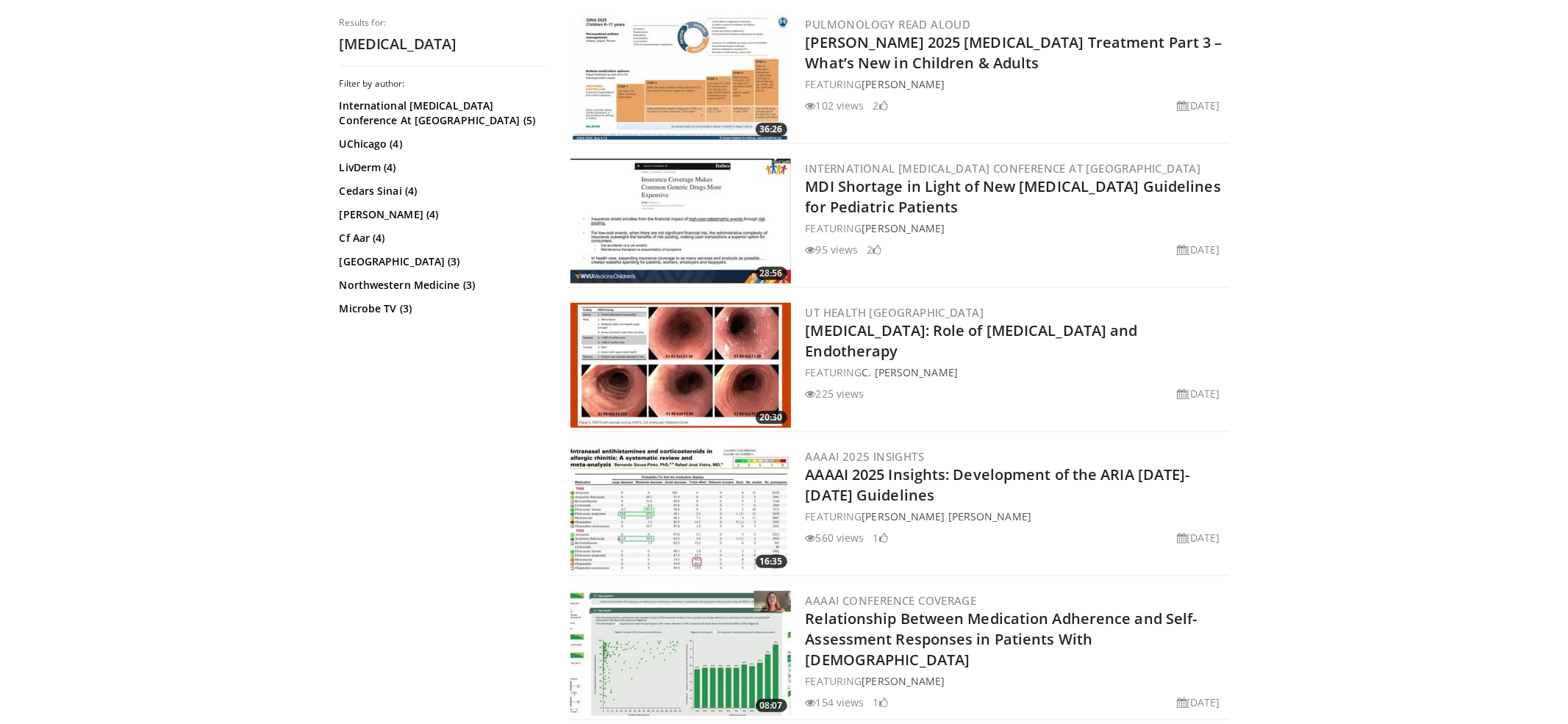
drag, startPoint x: 801, startPoint y: 472, endPoint x: 899, endPoint y: 491, distance: 99.8
click at [899, 491] on div "16:35 AAAAI 2025 Insights AAAAI 2025 Insights: Development of the ARIA [DATE]-[…" at bounding box center [897, 510] width 661 height 133
copy link "AAAAI 2025 Insights: Development of the ARIA [DATE]-[DATE] Guidelines"
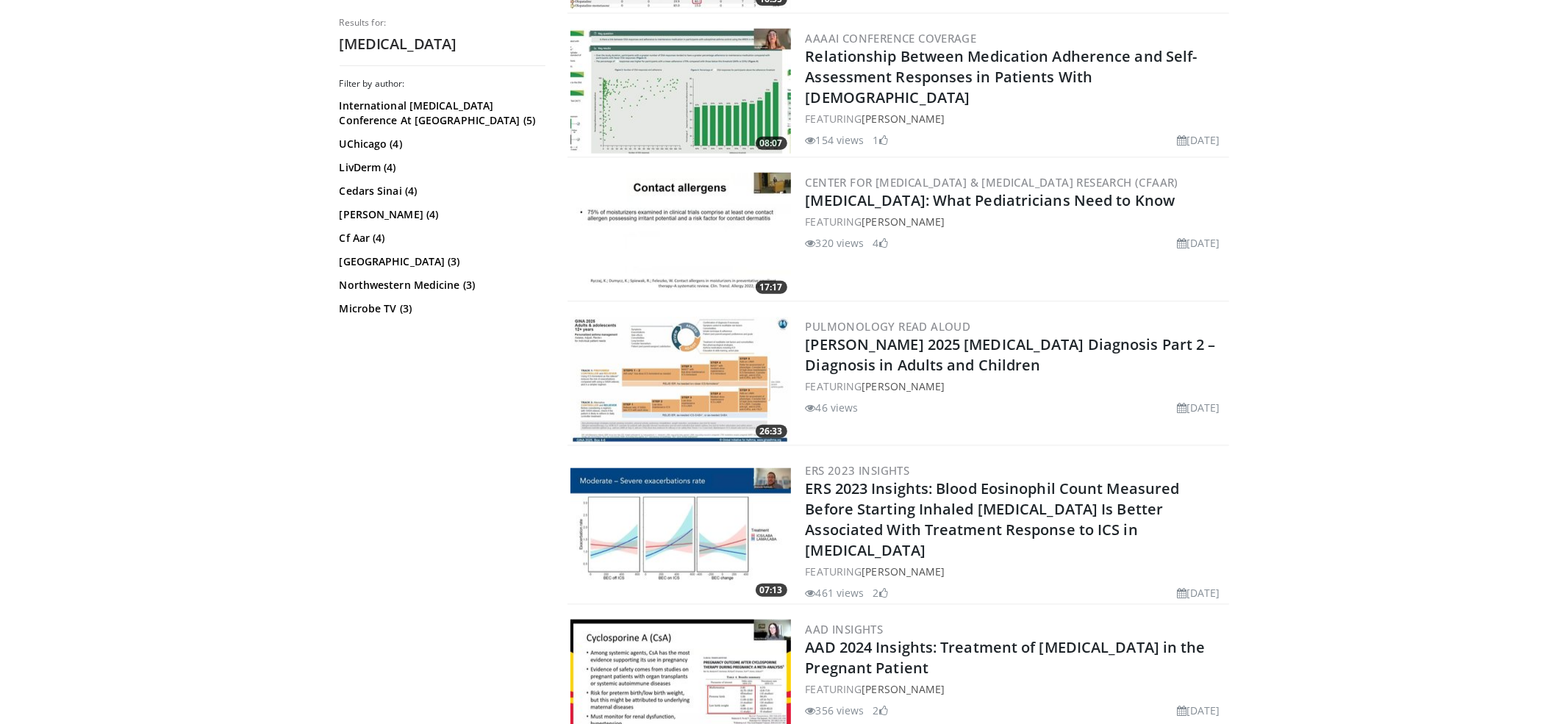
scroll to position [1008, 0]
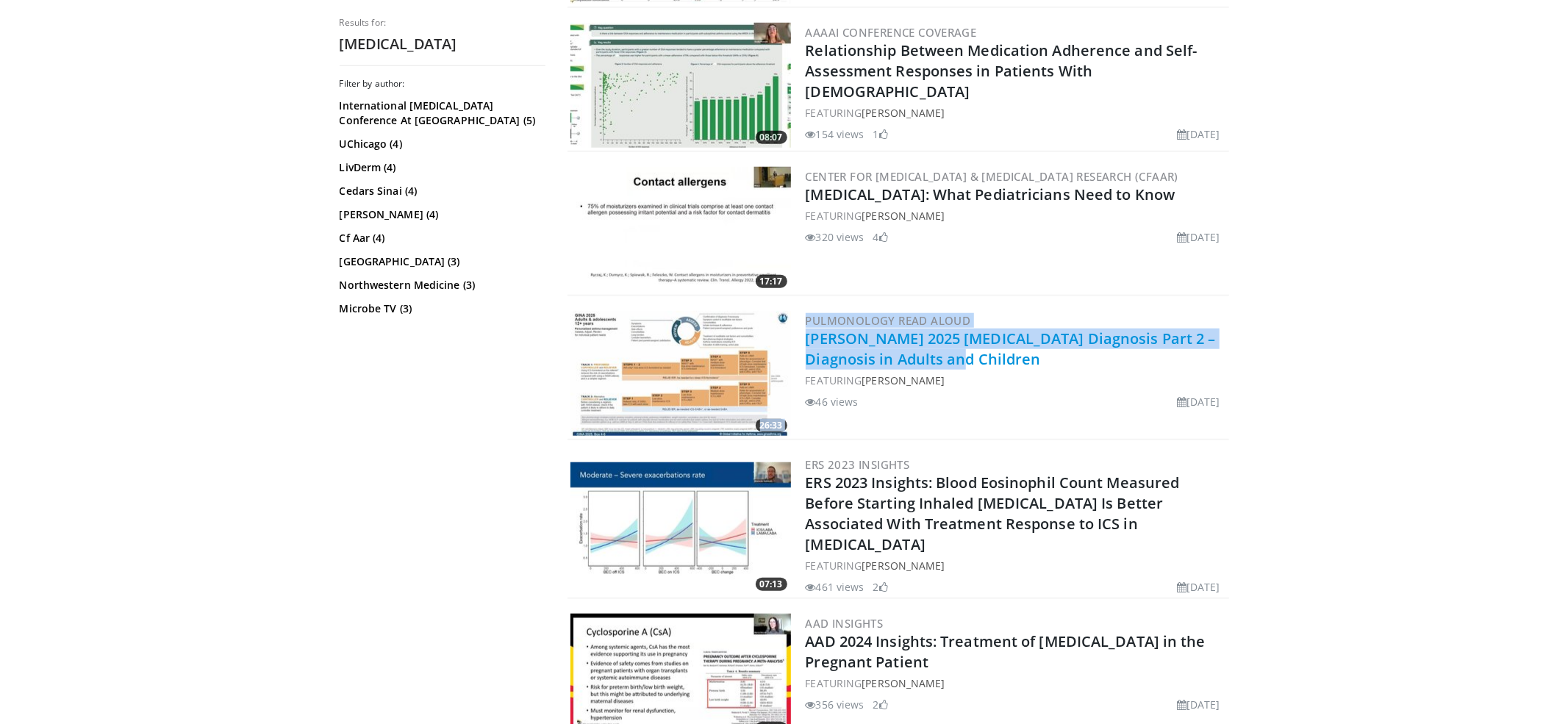
drag, startPoint x: 797, startPoint y: 335, endPoint x: 897, endPoint y: 355, distance: 102.0
click at [897, 355] on div "26:33 Pulmonology Read Aloud [PERSON_NAME] 2025 [MEDICAL_DATA] Diagnosis Part 2…" at bounding box center [897, 374] width 661 height 133
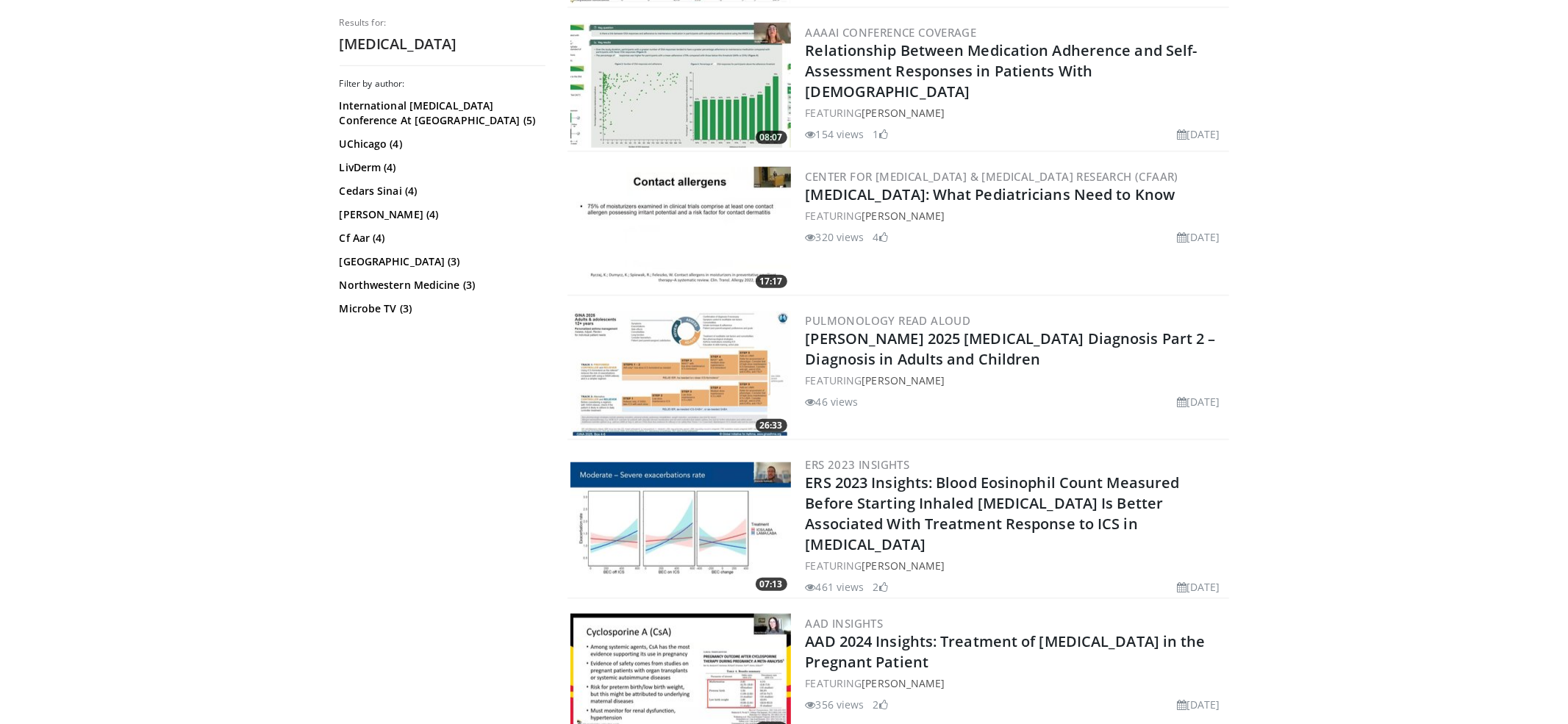
click at [428, 438] on div "Filter by author: International [MEDICAL_DATA] Conference At [GEOGRAPHIC_DATA] …" at bounding box center [443, 395] width 206 height 636
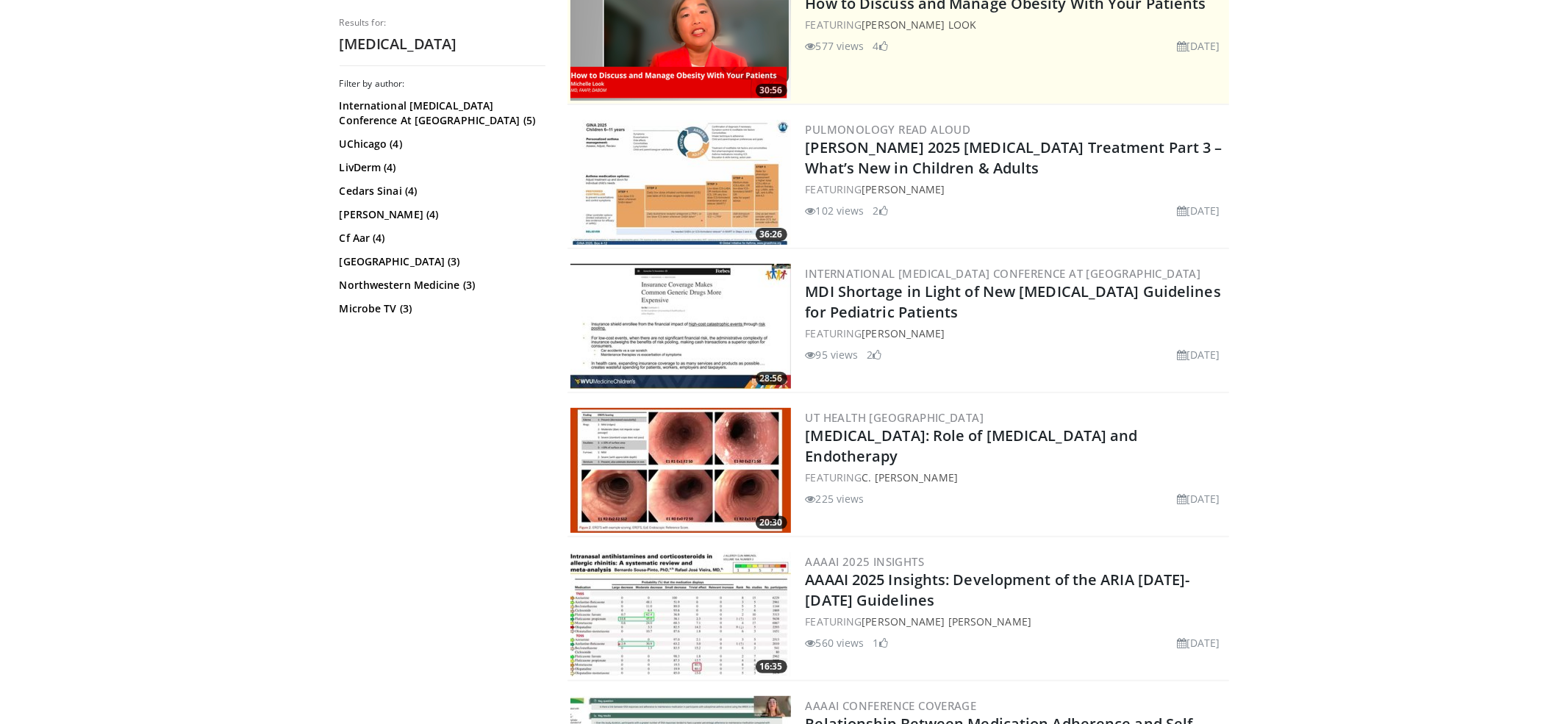
scroll to position [0, 0]
